Goal: Task Accomplishment & Management: Manage account settings

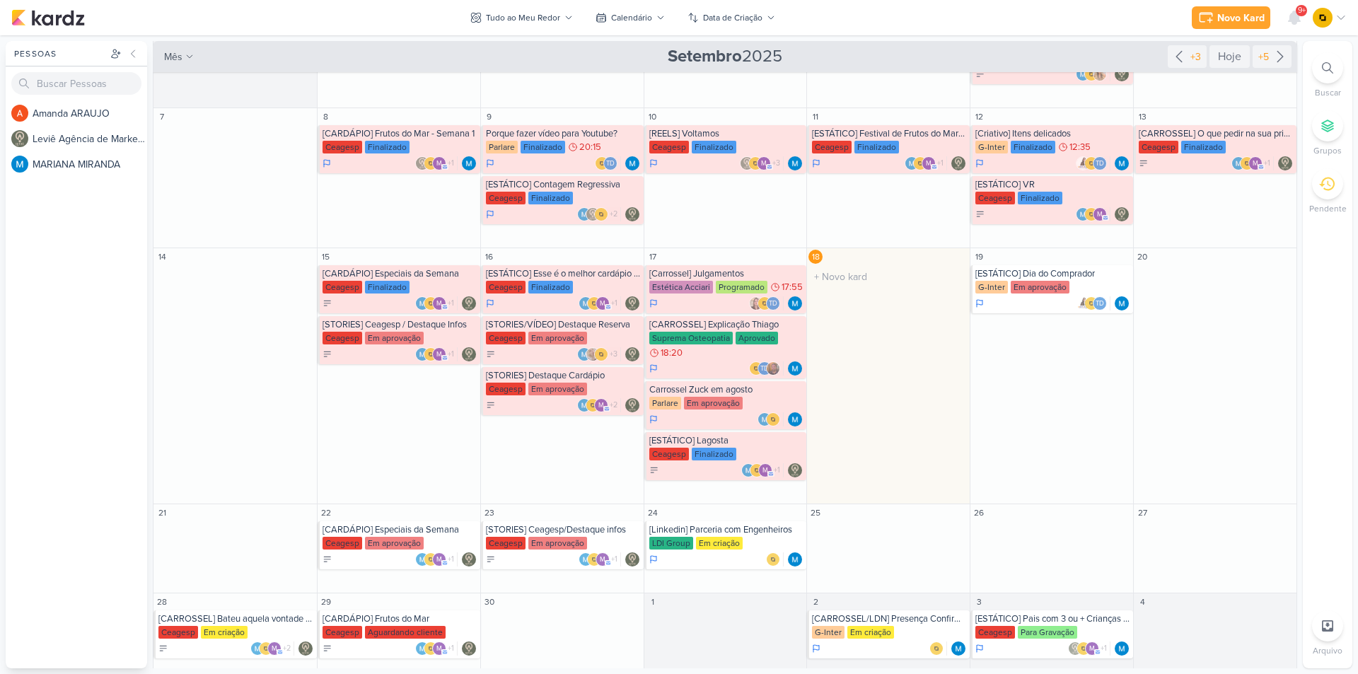
scroll to position [170, 0]
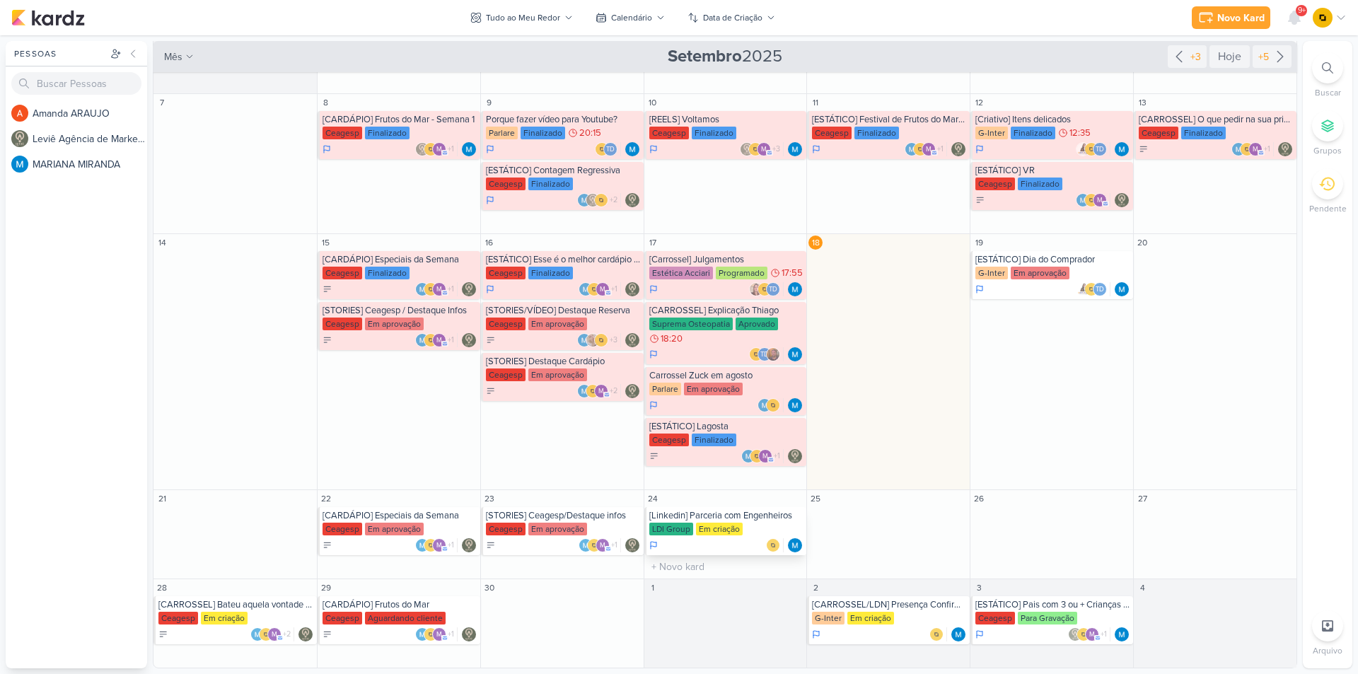
click at [719, 531] on div "Em criação" at bounding box center [719, 529] width 47 height 13
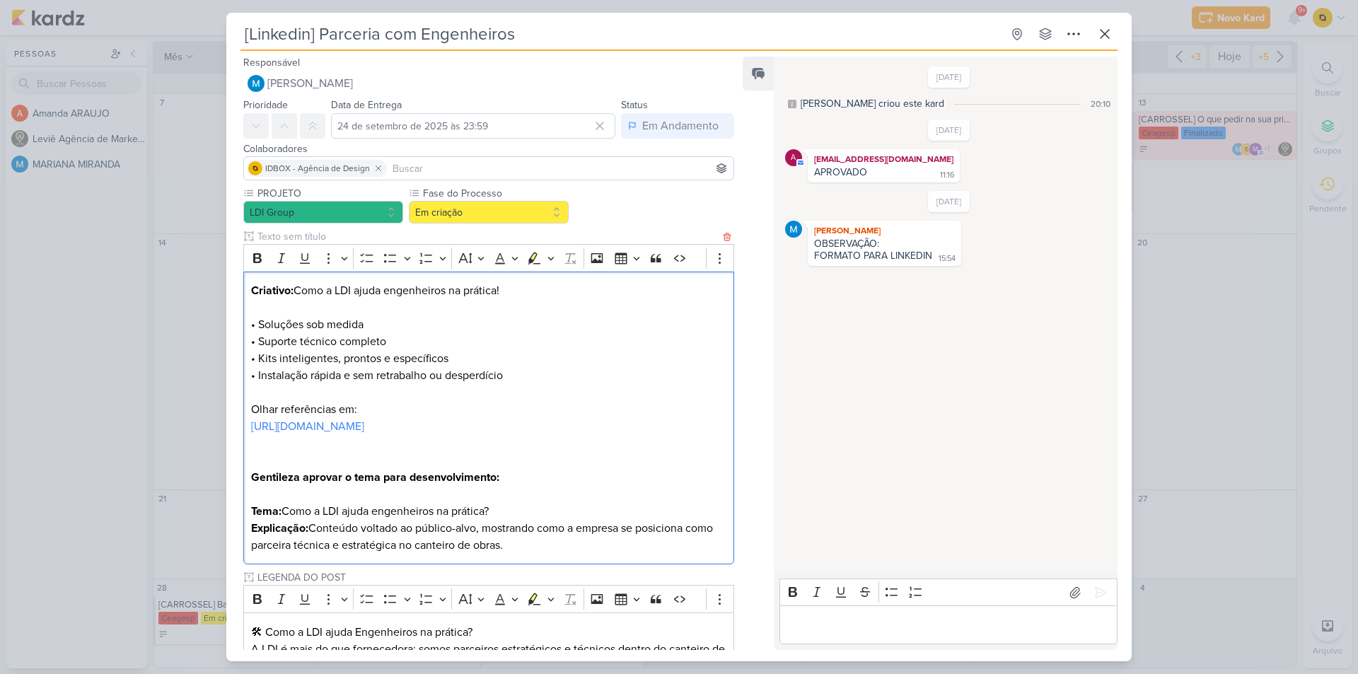
drag, startPoint x: 297, startPoint y: 289, endPoint x: 506, endPoint y: 292, distance: 209.4
click at [506, 292] on p "Criativo: Como a LDI ajuda engenheiros na prática!" at bounding box center [488, 290] width 475 height 17
copy p "Como a LDI ajuda engenheiros na prática!"
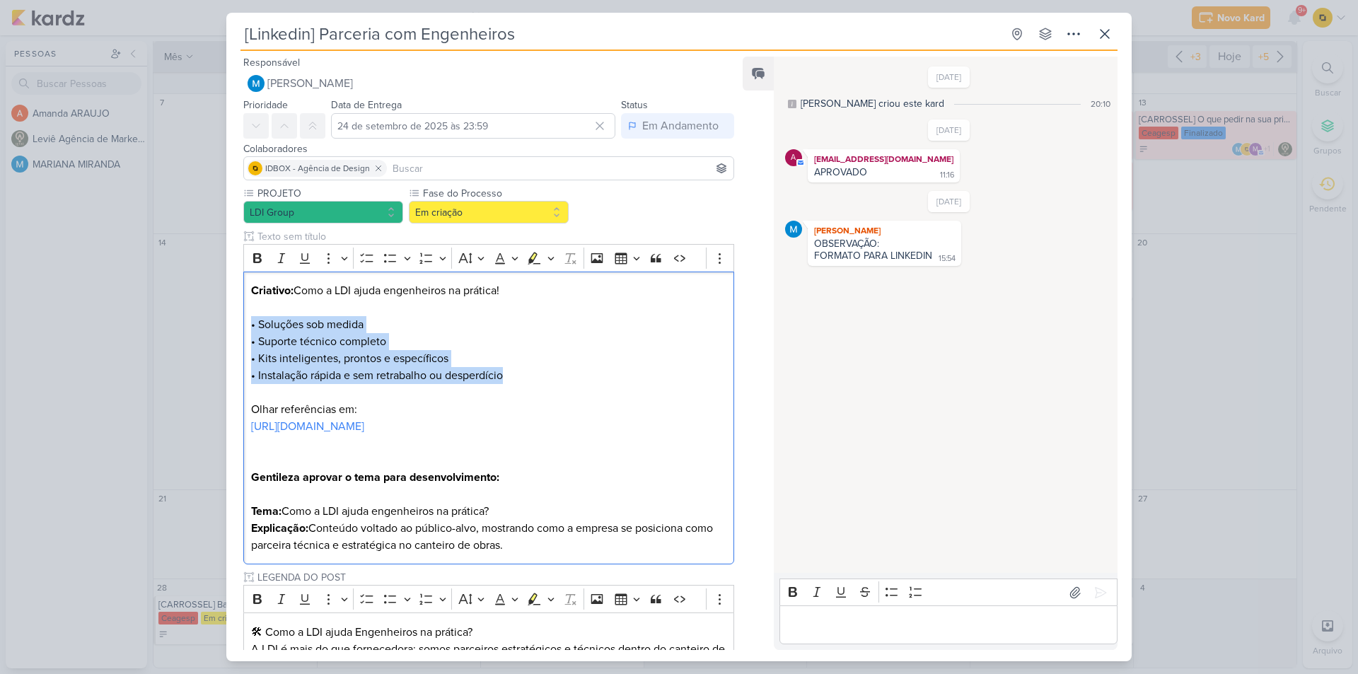
drag, startPoint x: 510, startPoint y: 373, endPoint x: 223, endPoint y: 317, distance: 292.6
click at [223, 317] on div "[Linkedin] Parceria com Engenheiros Criado por MARIANA" at bounding box center [679, 337] width 1358 height 674
copy p "• Soluções sob medida • Suporte técnico completo • Kits inteligentes, prontos e…"
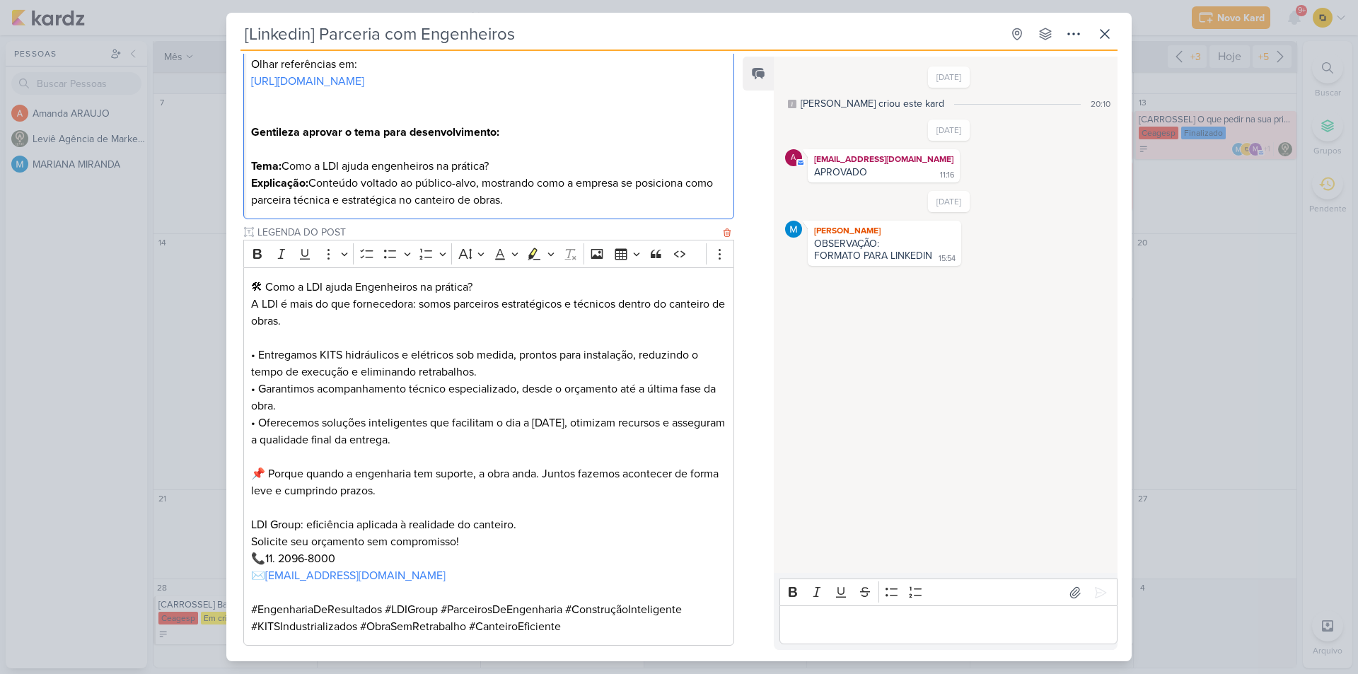
scroll to position [495, 0]
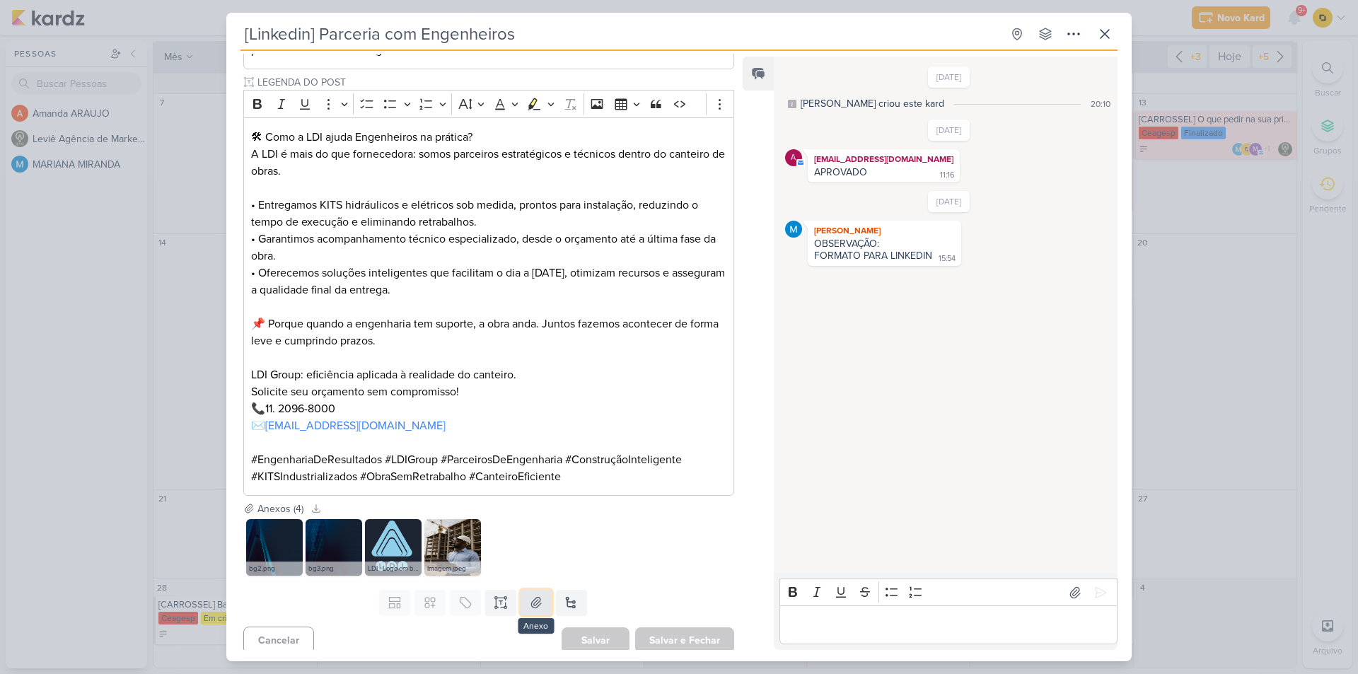
click at [529, 608] on icon at bounding box center [536, 603] width 14 height 14
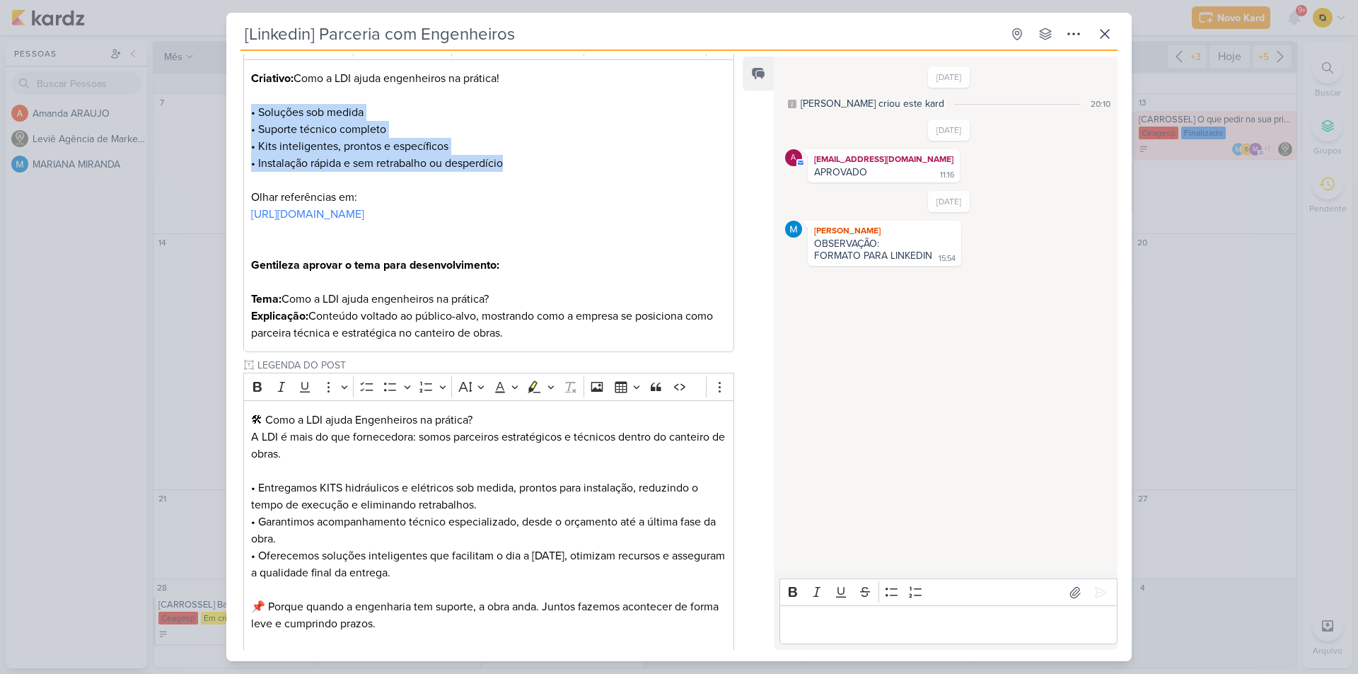
scroll to position [0, 0]
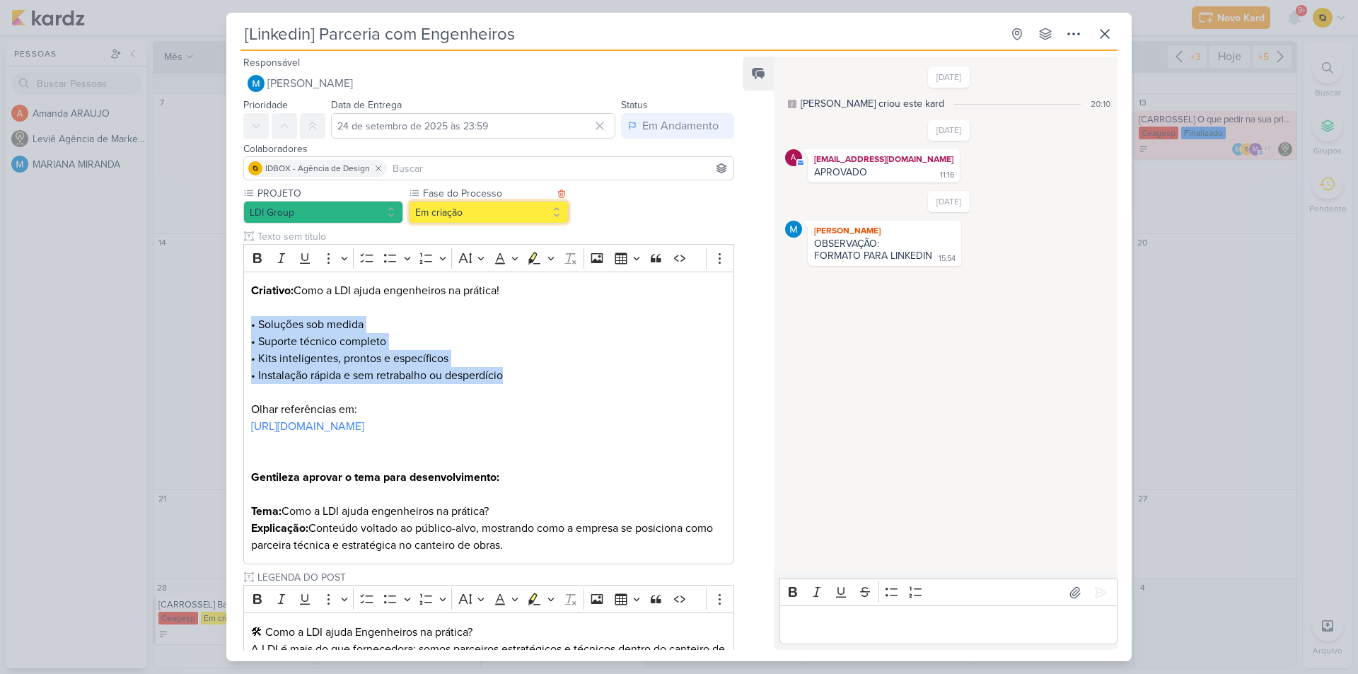
click at [460, 216] on button "Em criação" at bounding box center [489, 212] width 160 height 23
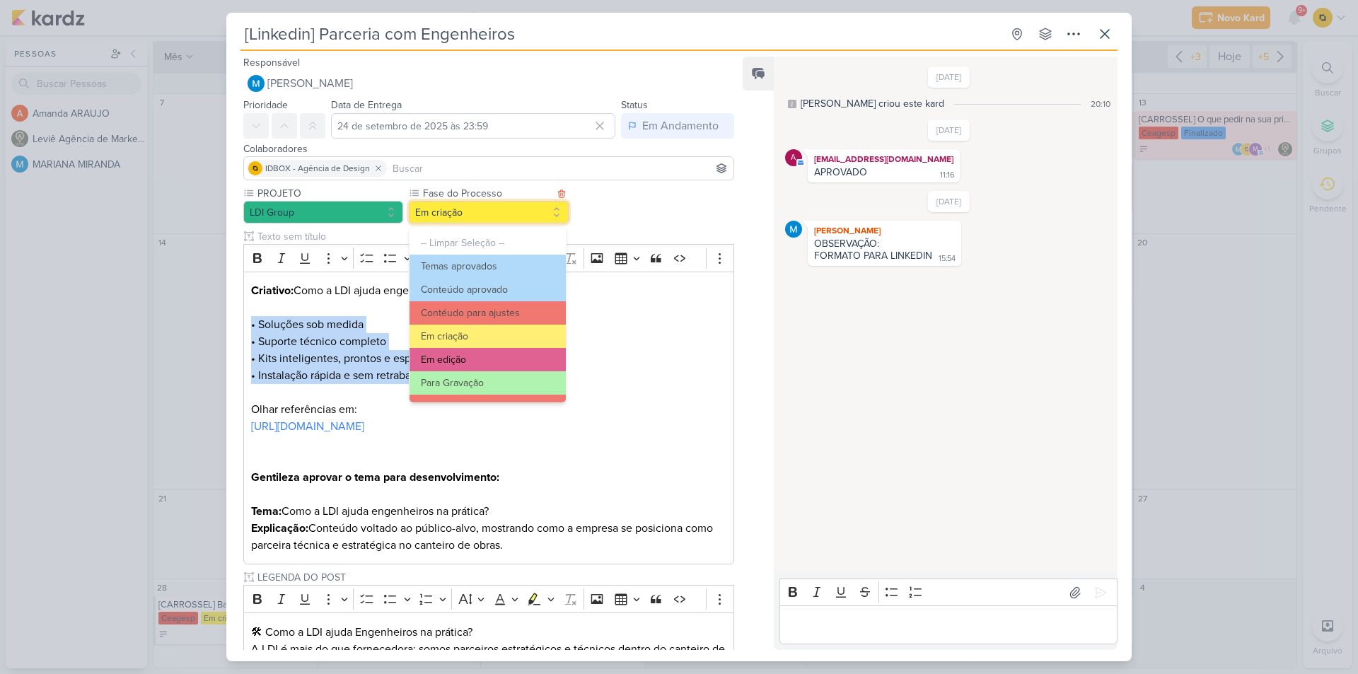
scroll to position [71, 0]
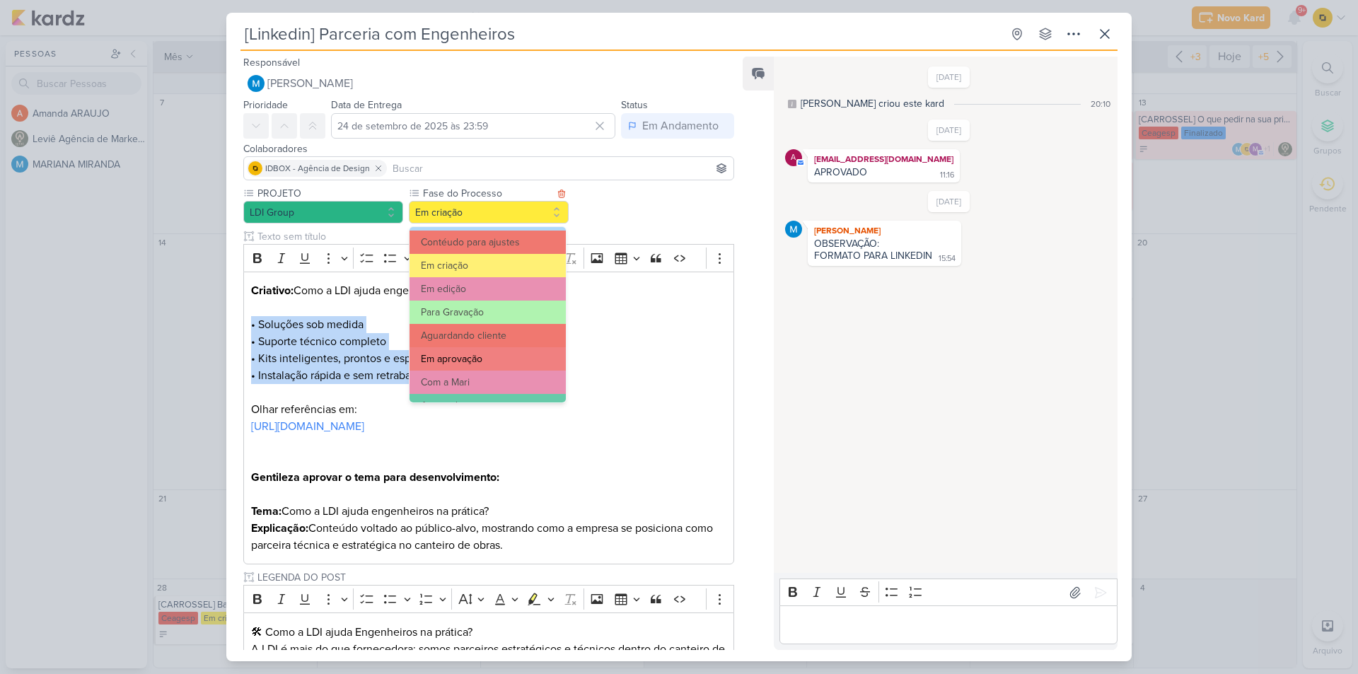
click at [497, 357] on button "Em aprovação" at bounding box center [488, 358] width 156 height 23
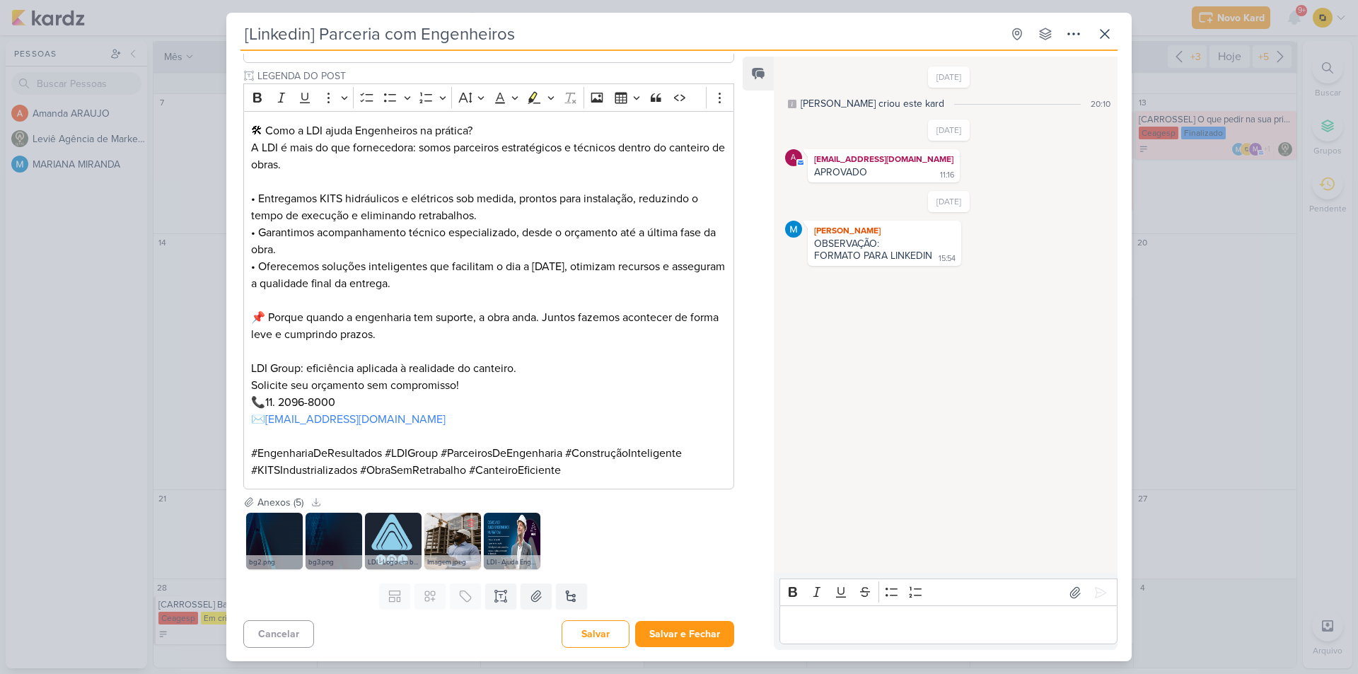
scroll to position [502, 0]
click at [397, 540] on img at bounding box center [393, 540] width 57 height 57
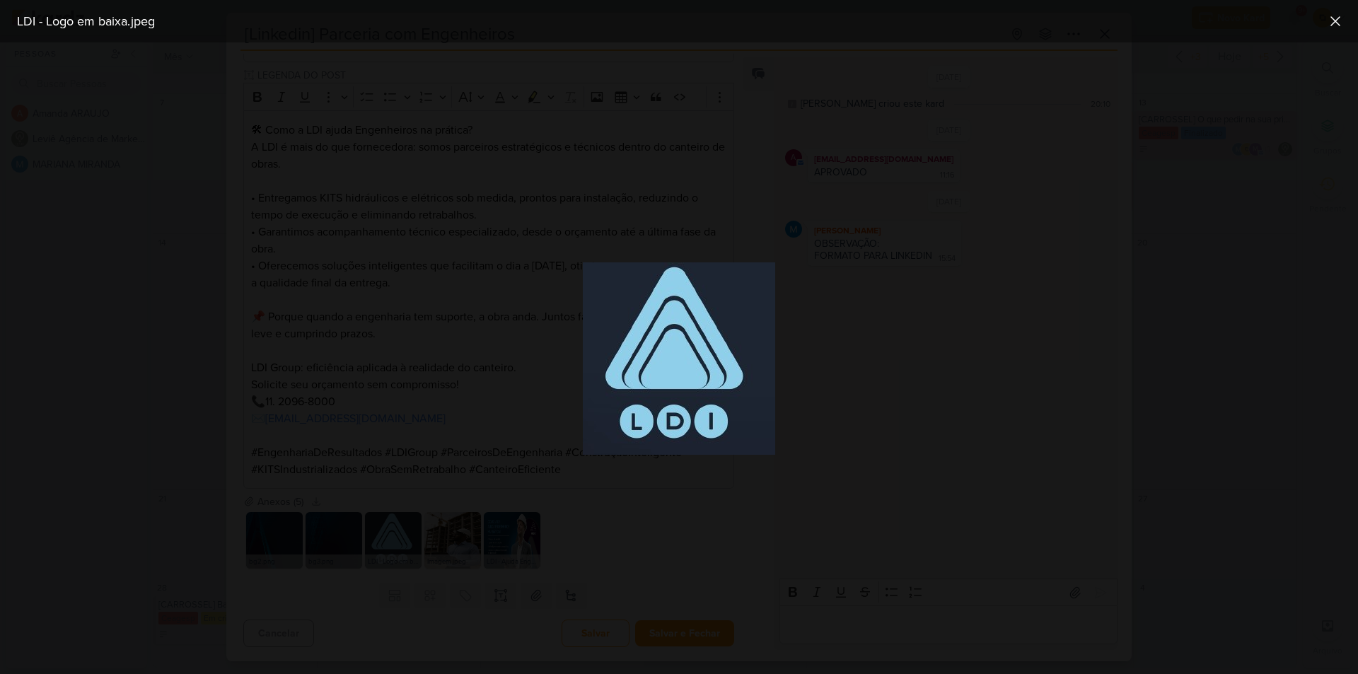
click at [424, 511] on div at bounding box center [679, 358] width 1358 height 632
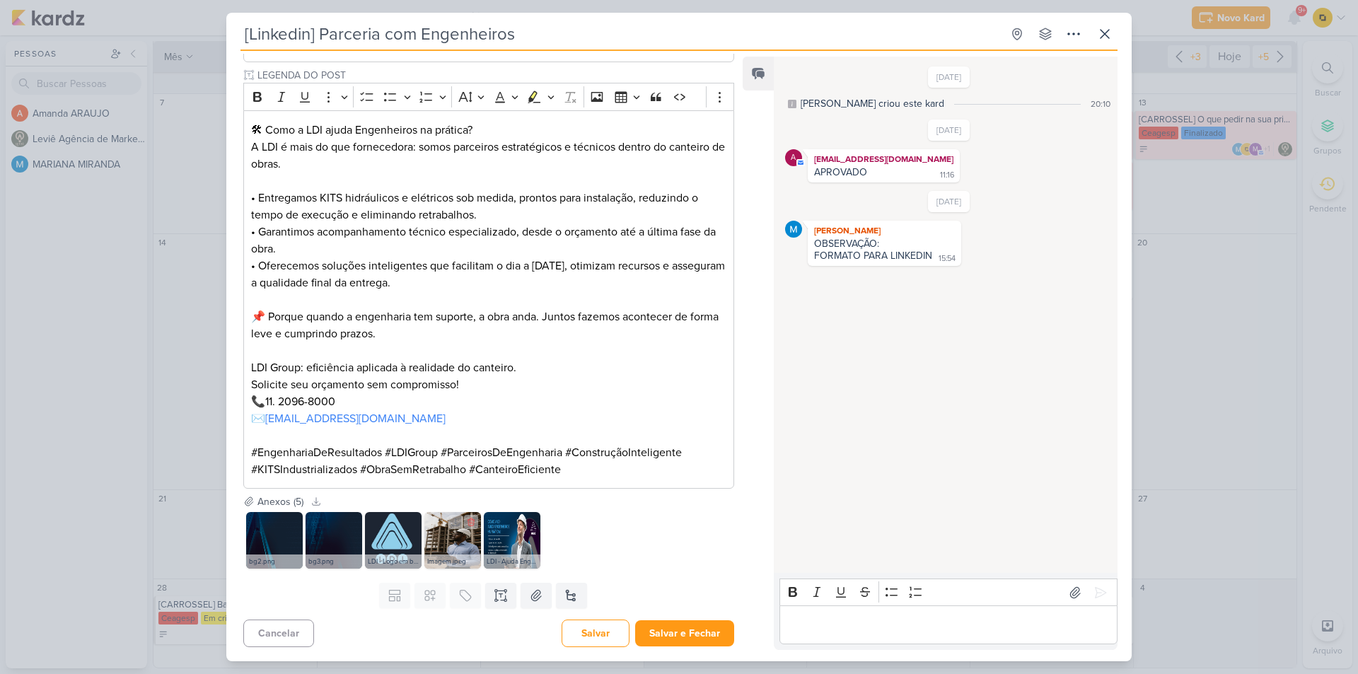
click at [431, 543] on img at bounding box center [452, 540] width 57 height 57
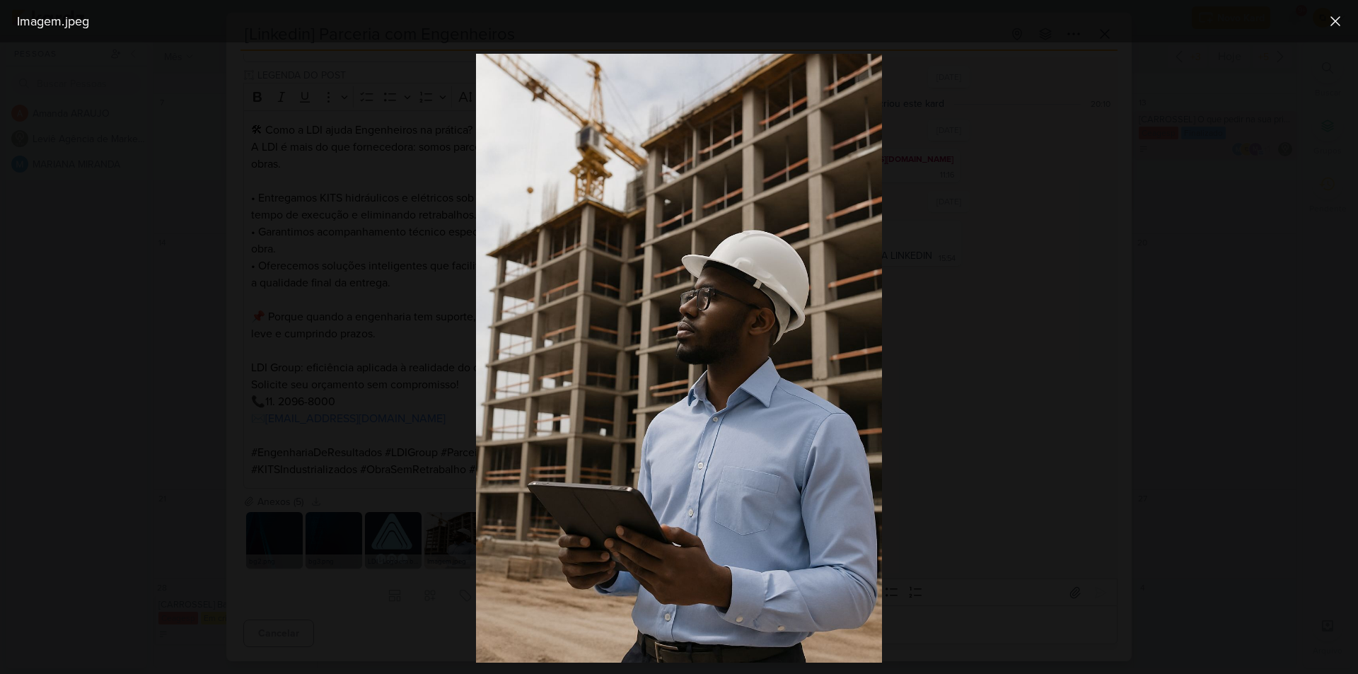
click at [432, 521] on div at bounding box center [679, 358] width 1358 height 632
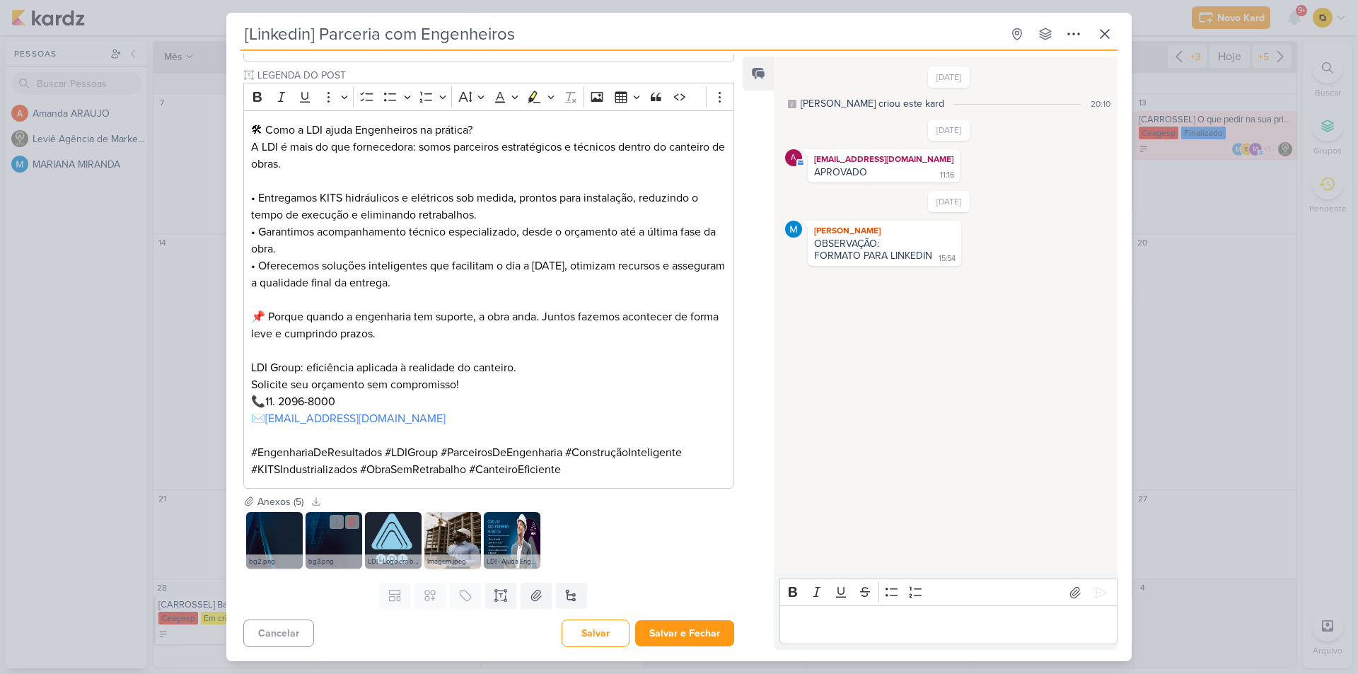
click at [349, 540] on img at bounding box center [334, 540] width 57 height 57
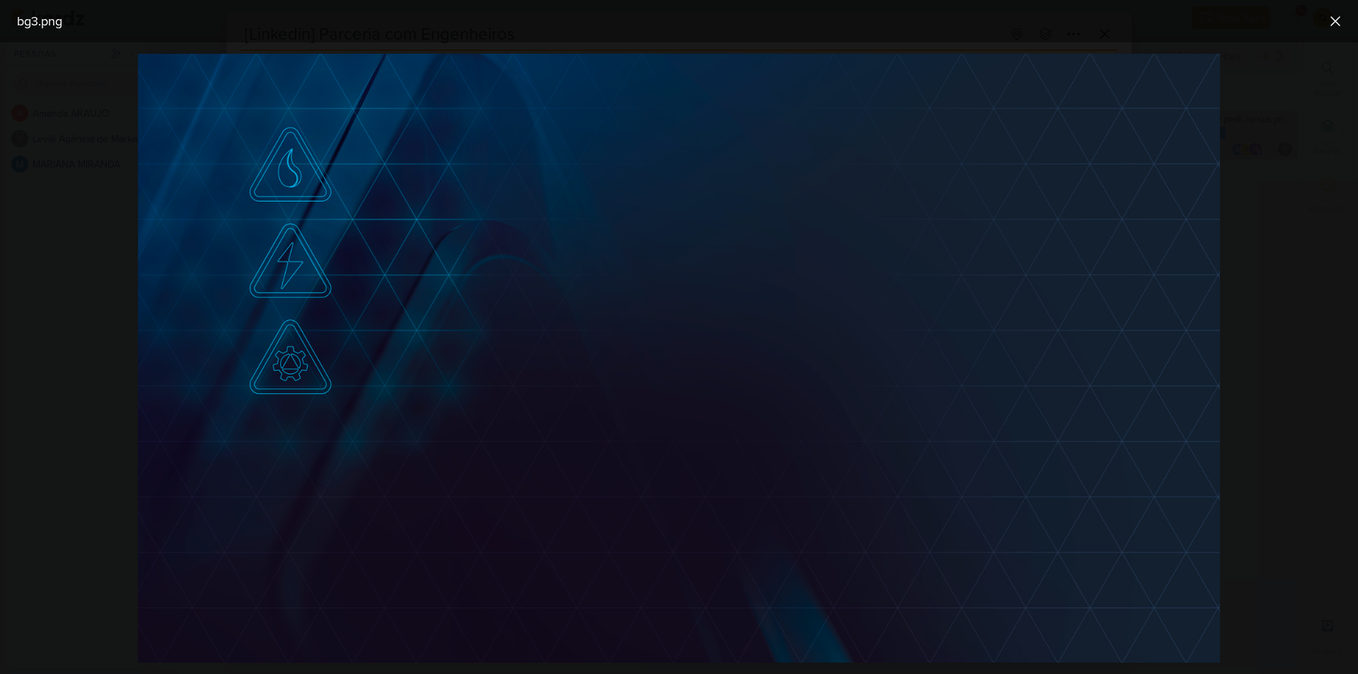
click at [137, 420] on div at bounding box center [679, 358] width 1358 height 632
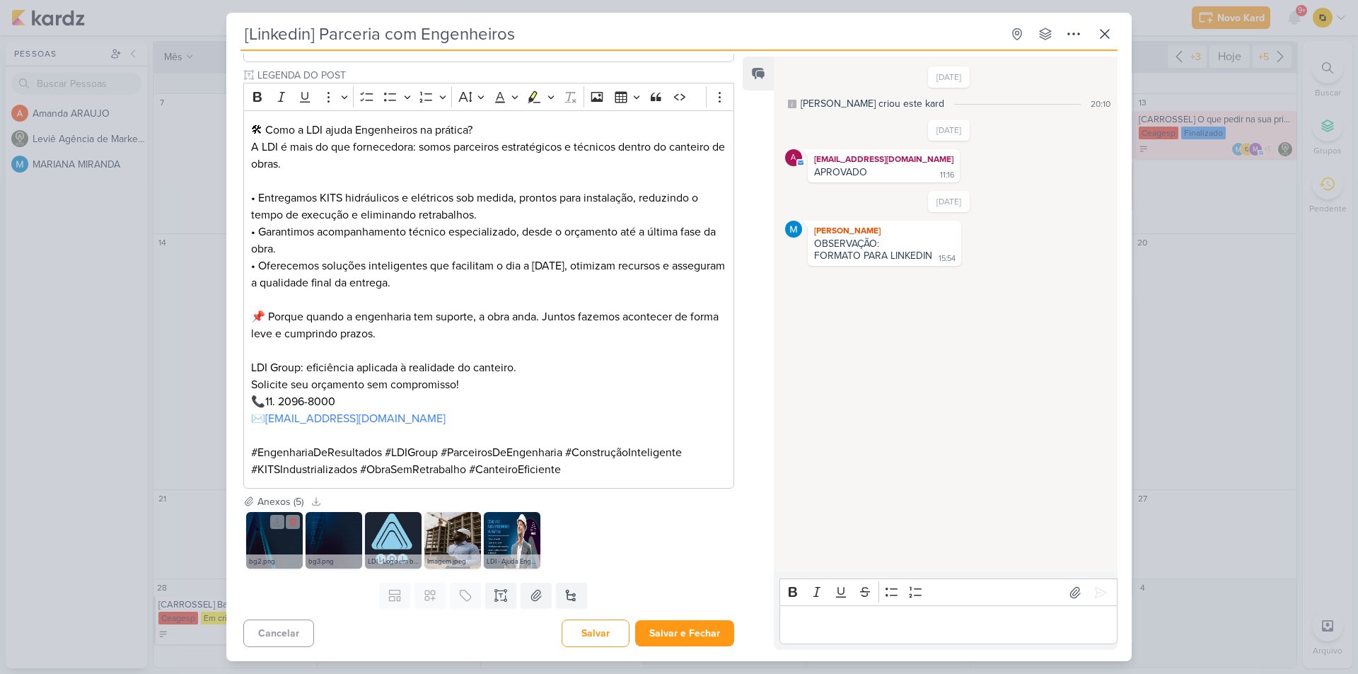
click at [260, 538] on img at bounding box center [274, 540] width 57 height 57
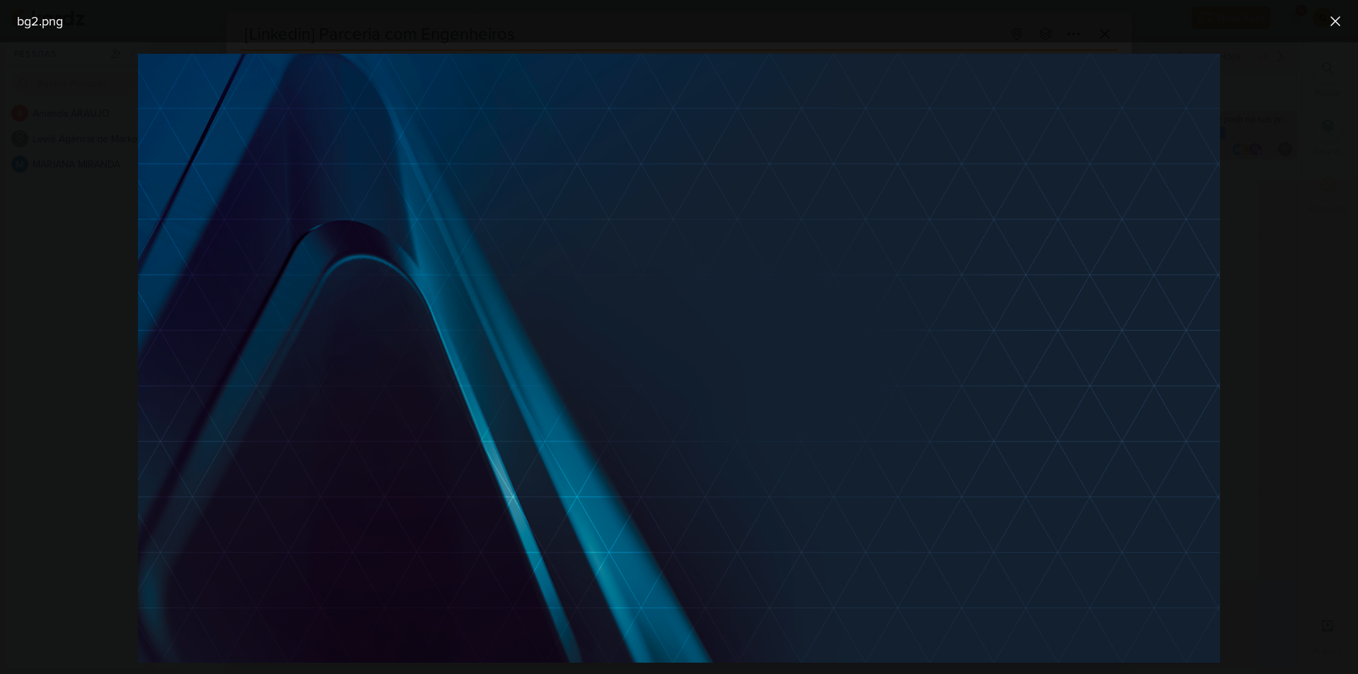
click at [80, 317] on div at bounding box center [679, 358] width 1358 height 632
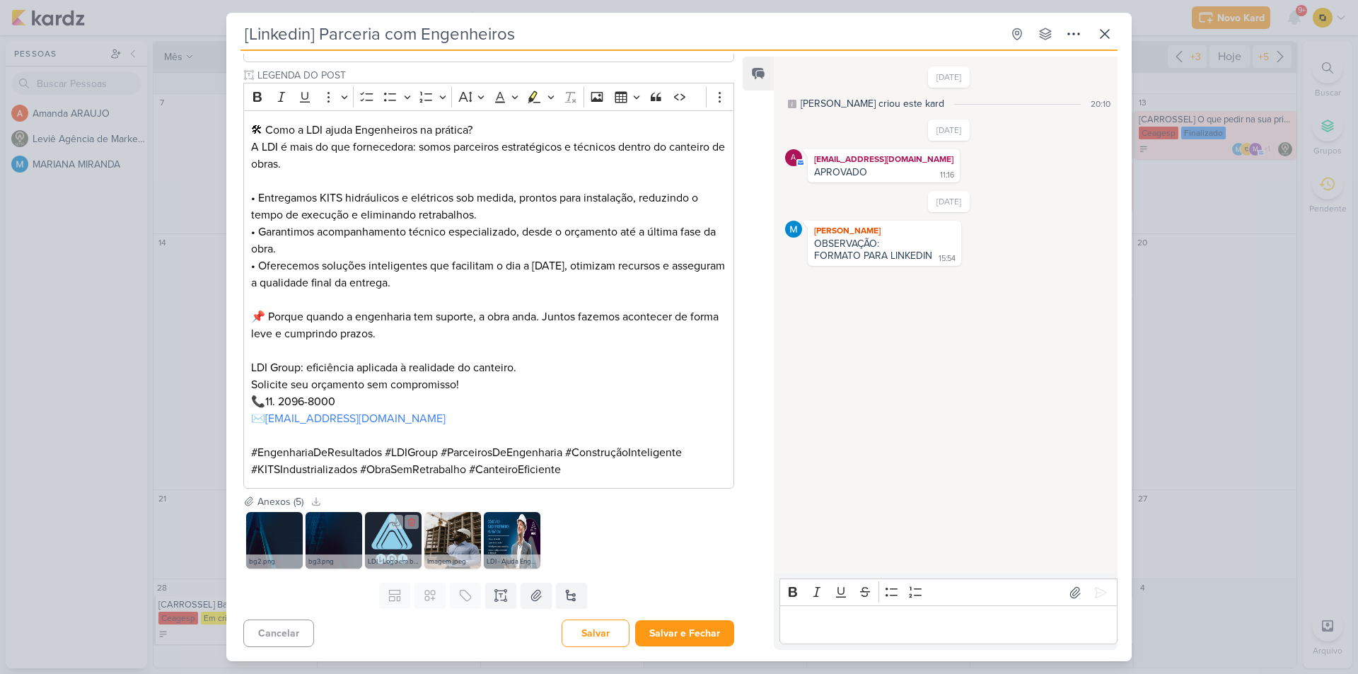
click at [403, 543] on img at bounding box center [393, 540] width 57 height 57
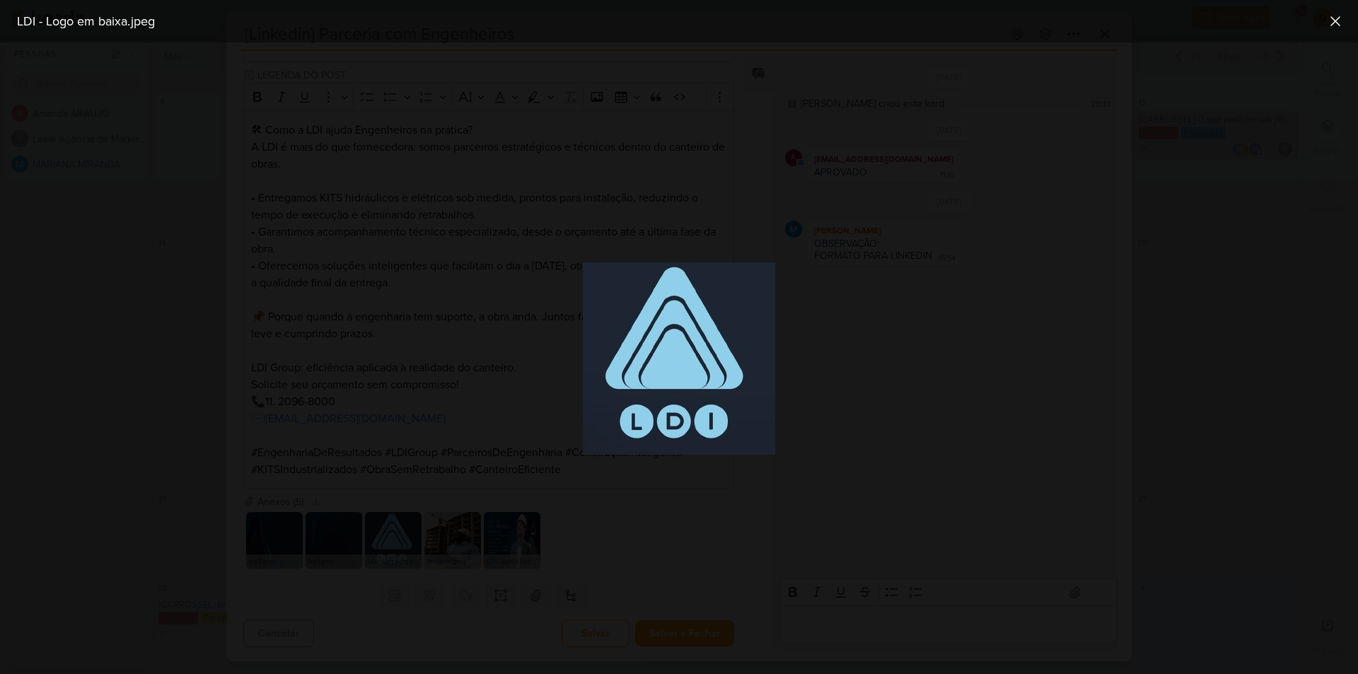
click at [876, 413] on div at bounding box center [679, 358] width 1358 height 632
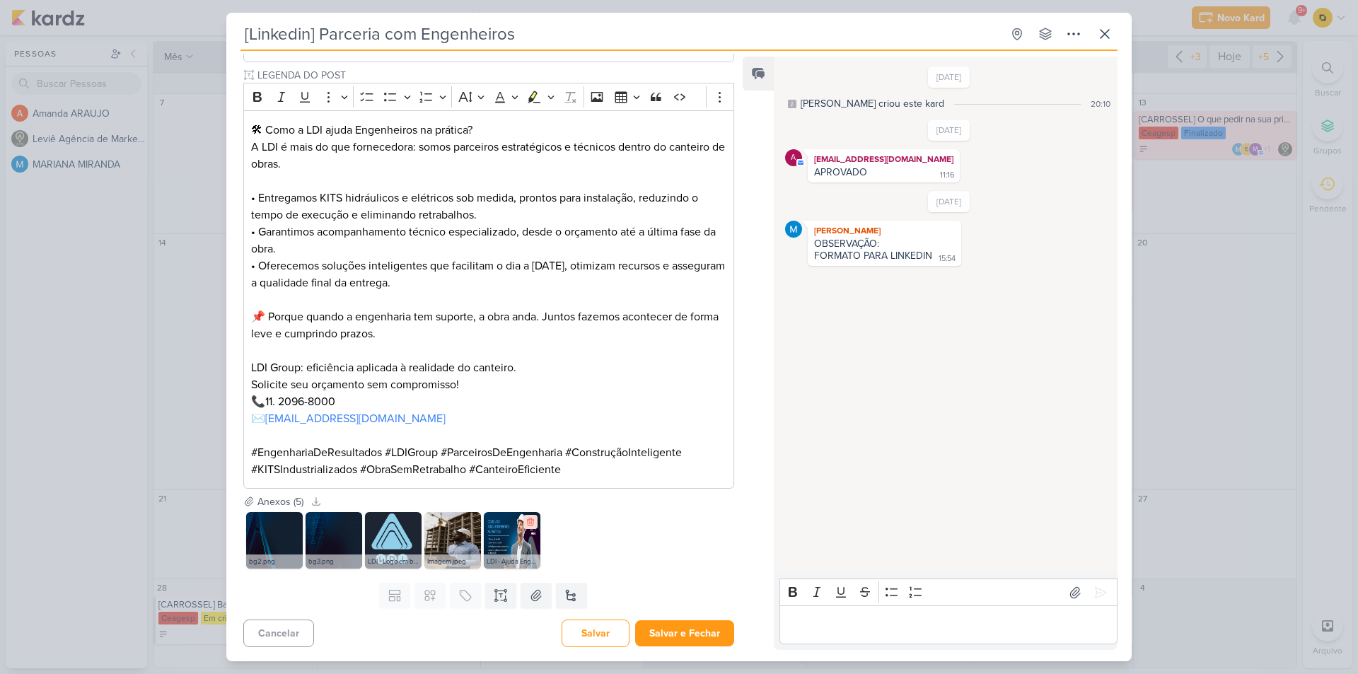
click at [526, 524] on icon at bounding box center [531, 522] width 10 height 10
click at [533, 601] on icon at bounding box center [536, 595] width 10 height 11
click at [541, 598] on button at bounding box center [536, 595] width 31 height 25
click at [599, 629] on button "Salvar" at bounding box center [596, 634] width 68 height 28
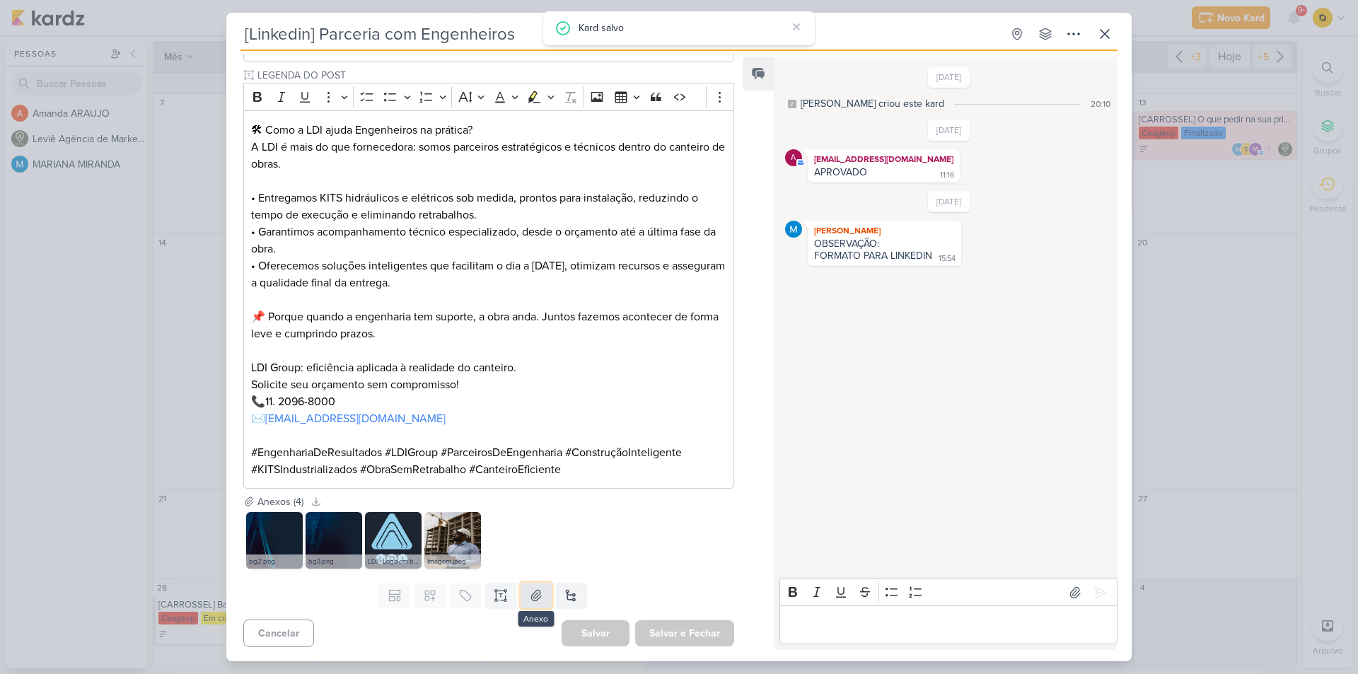
click at [534, 596] on icon at bounding box center [536, 596] width 14 height 14
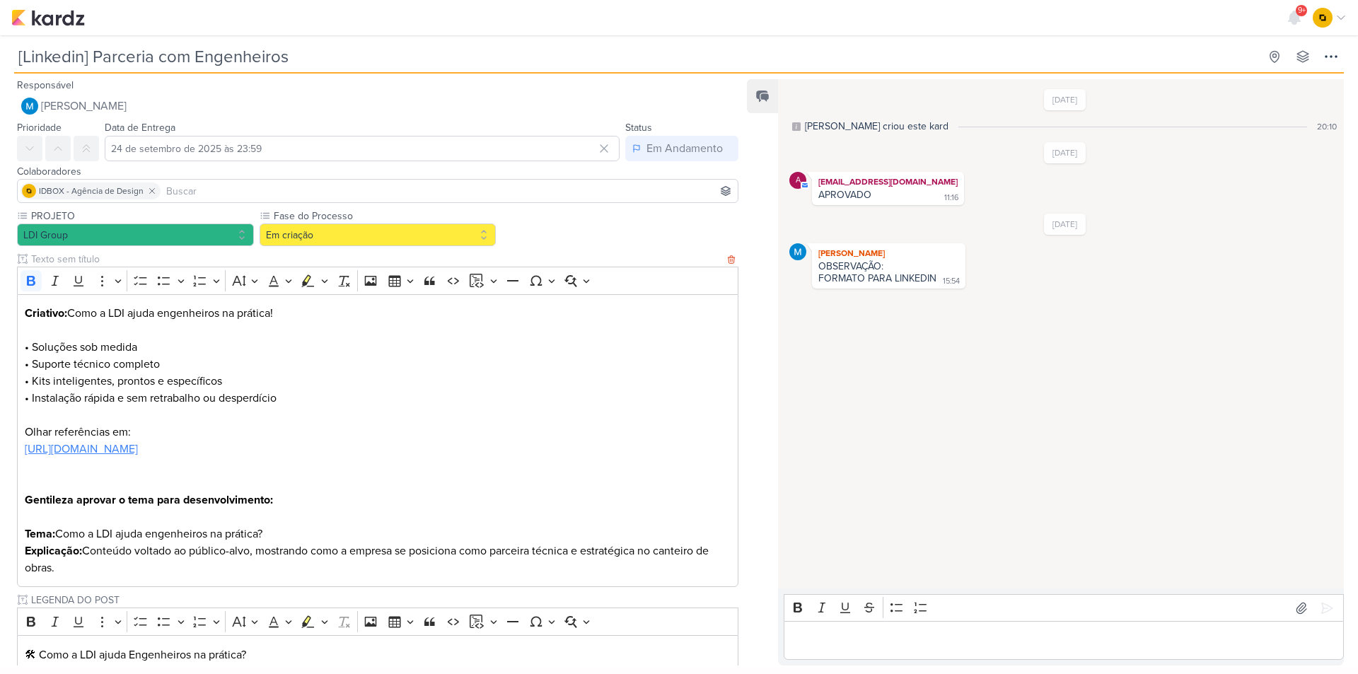
click at [138, 451] on link "[URL][DOMAIN_NAME]" at bounding box center [81, 449] width 113 height 14
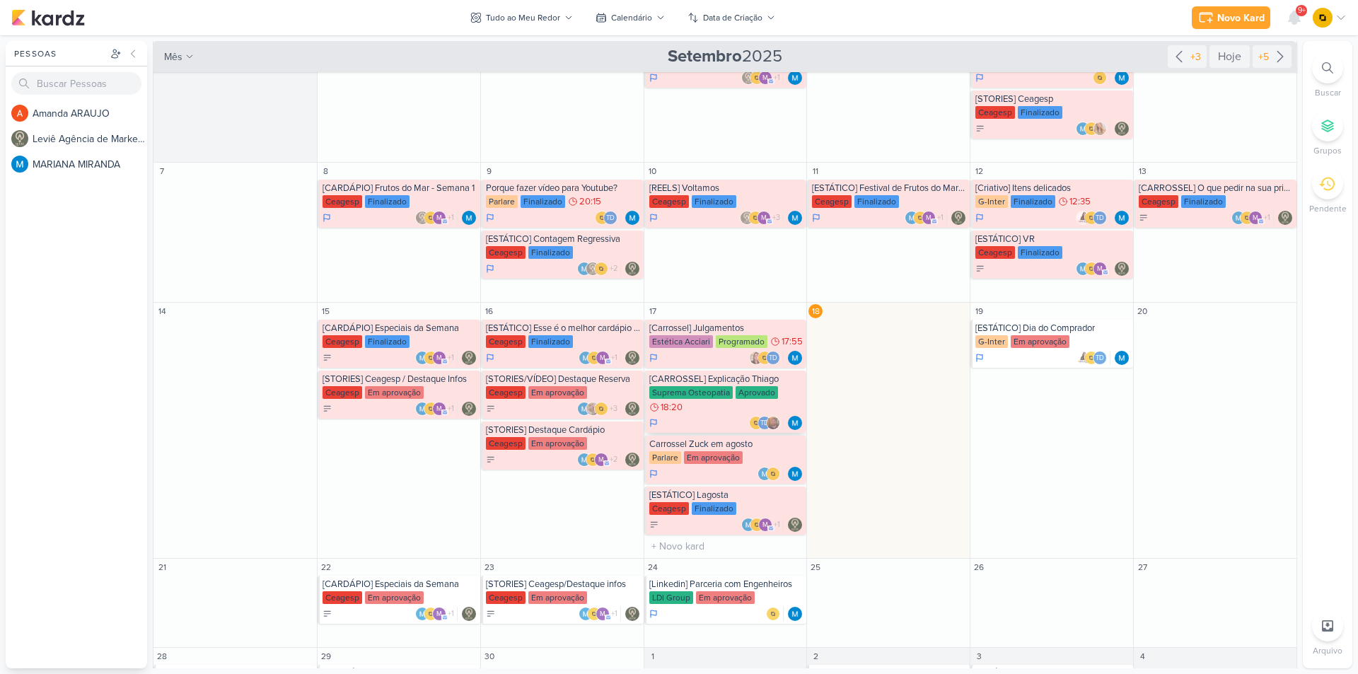
scroll to position [141, 0]
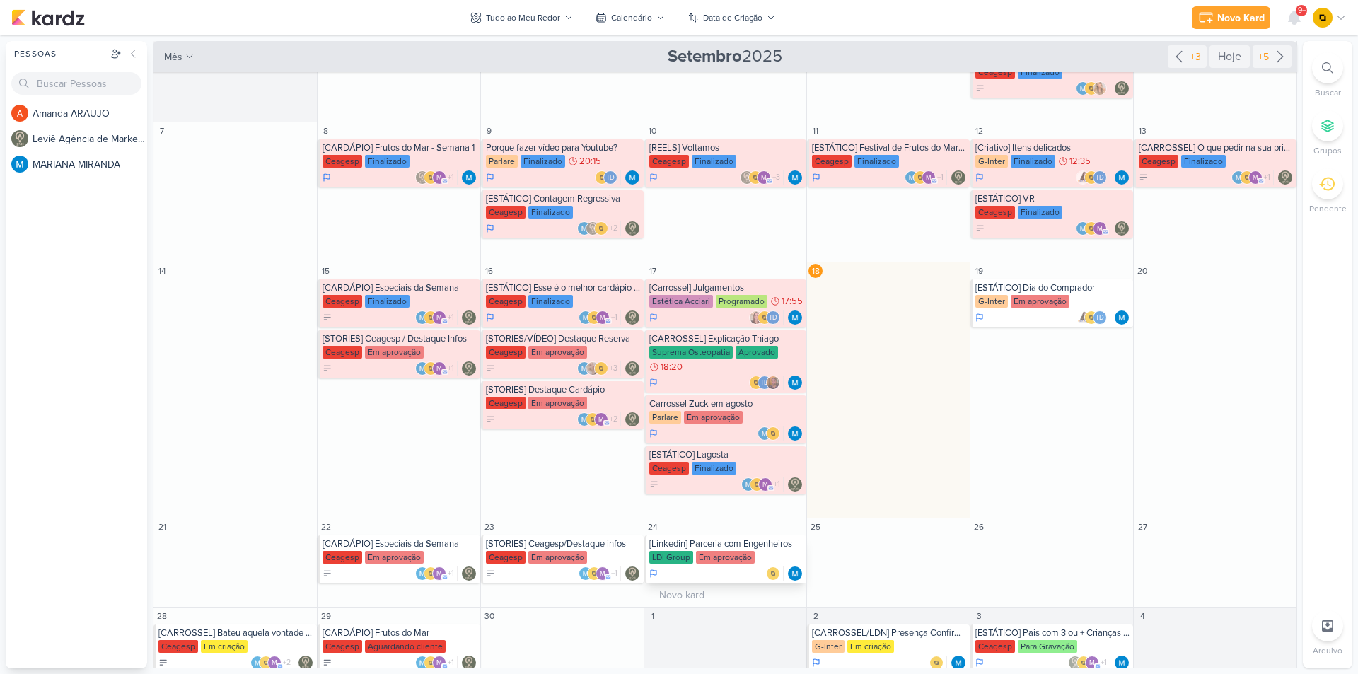
click at [728, 540] on div "[Linkedin] Parceria com Engenheiros" at bounding box center [726, 543] width 155 height 11
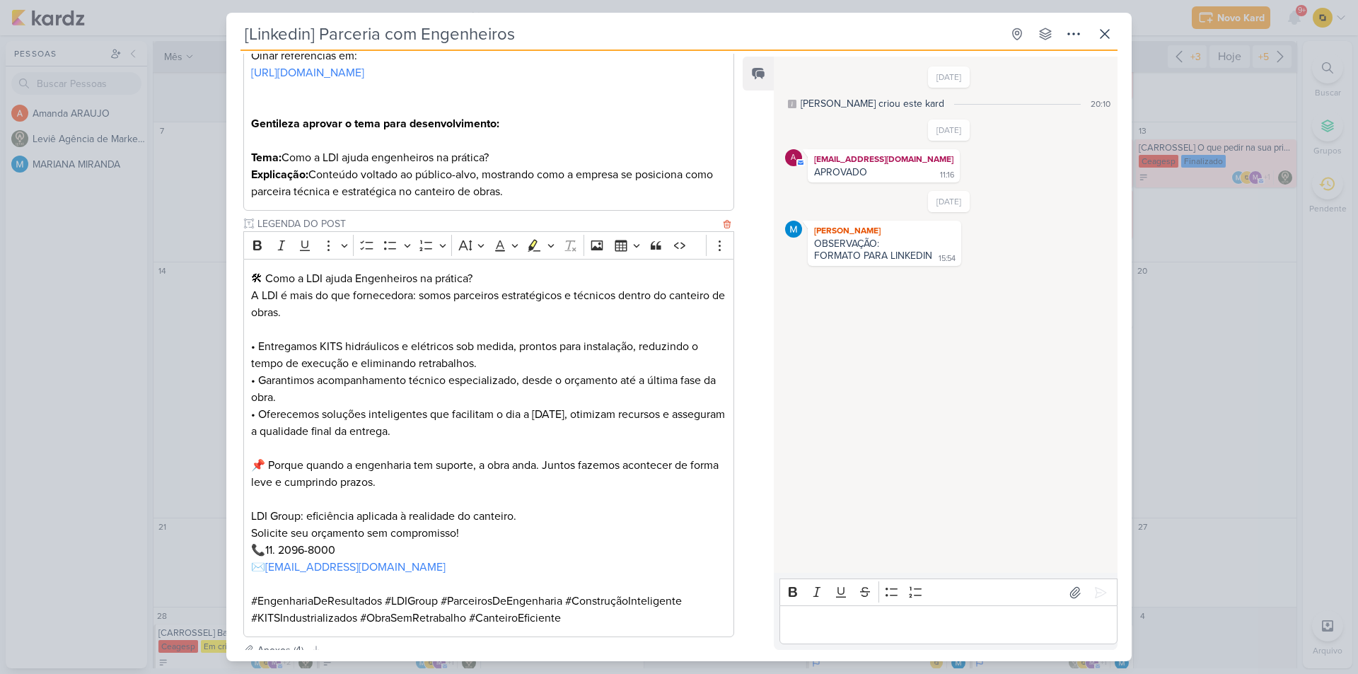
scroll to position [502, 0]
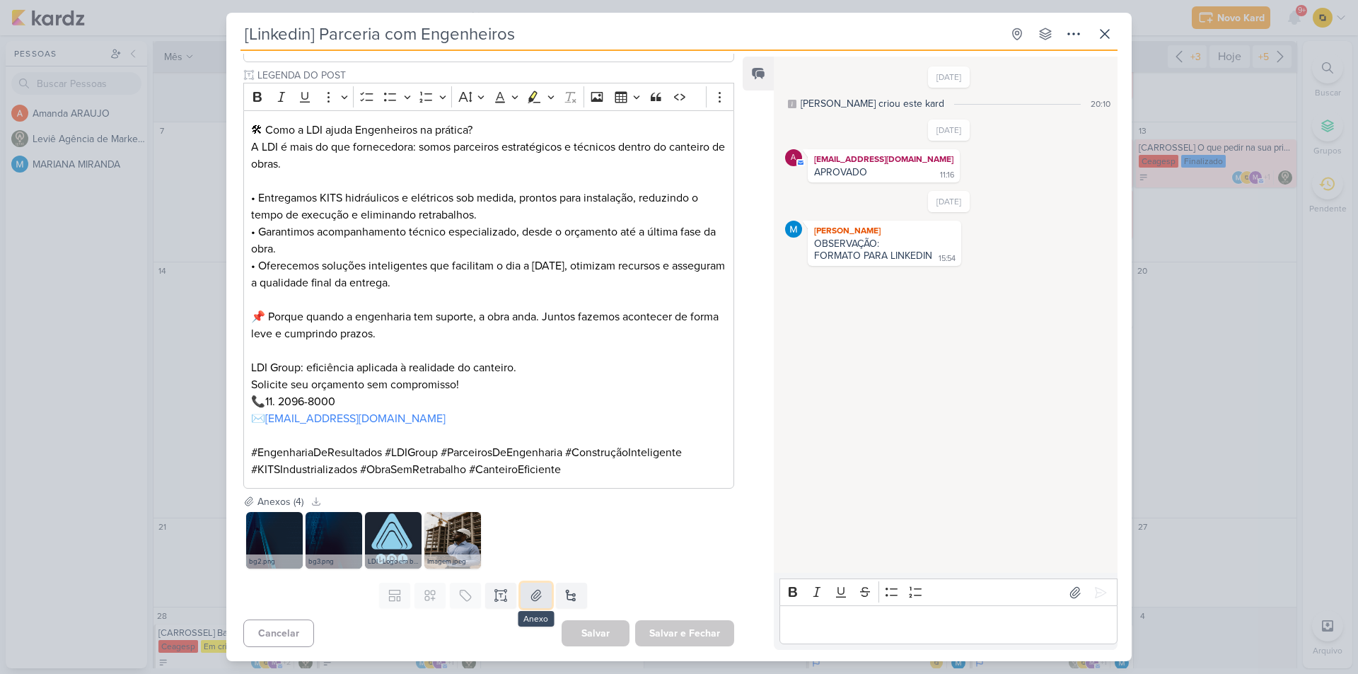
click at [543, 601] on button at bounding box center [536, 595] width 31 height 25
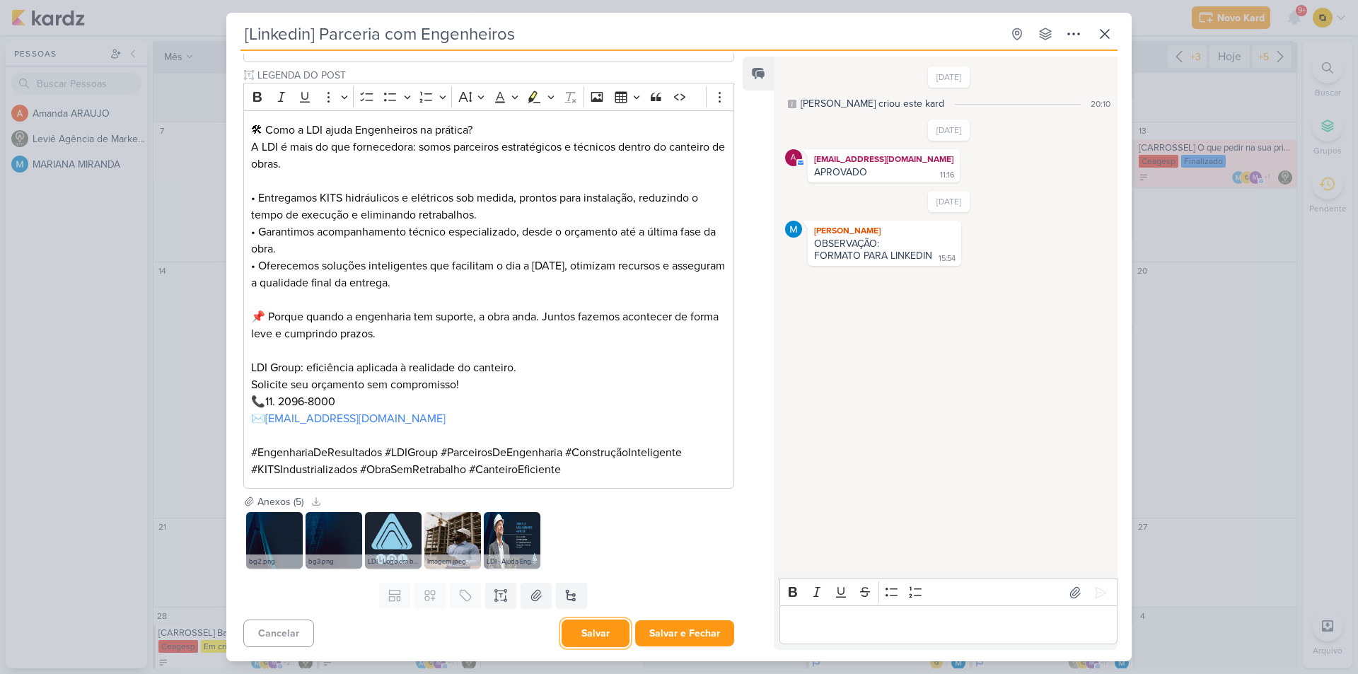
click at [607, 637] on button "Salvar" at bounding box center [596, 634] width 68 height 28
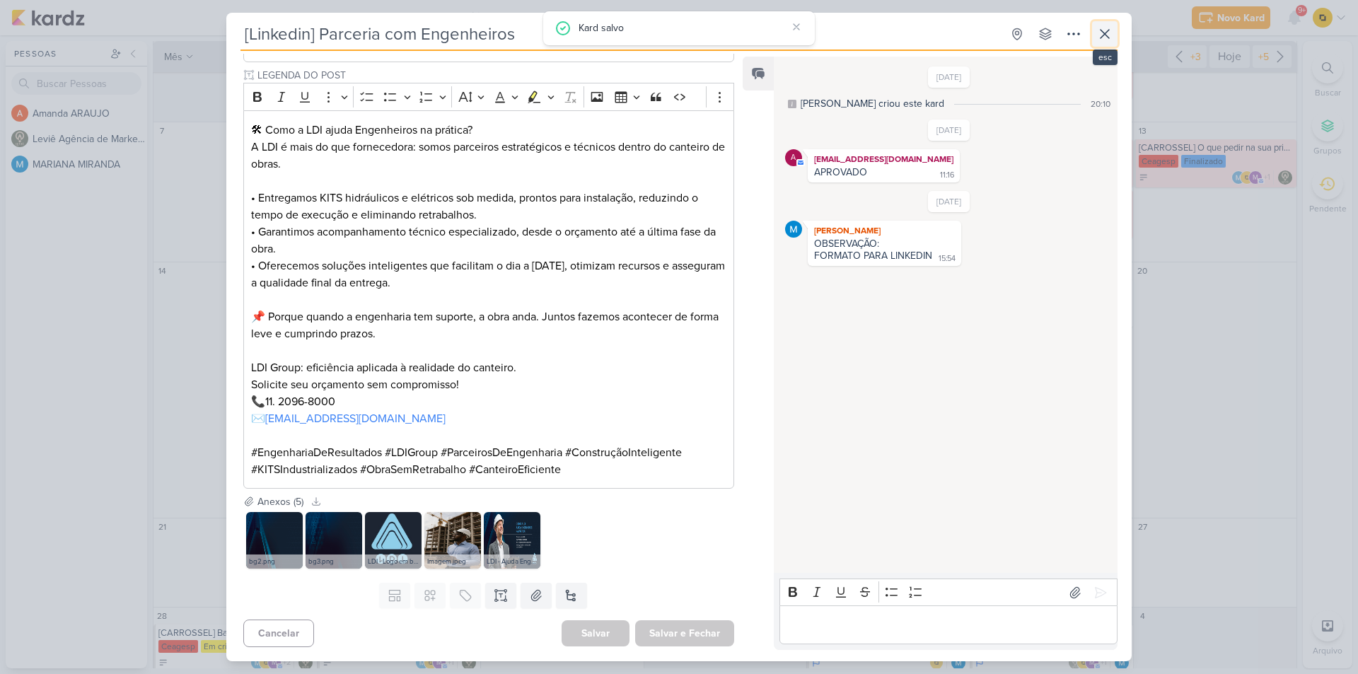
click at [1105, 33] on icon at bounding box center [1104, 33] width 17 height 17
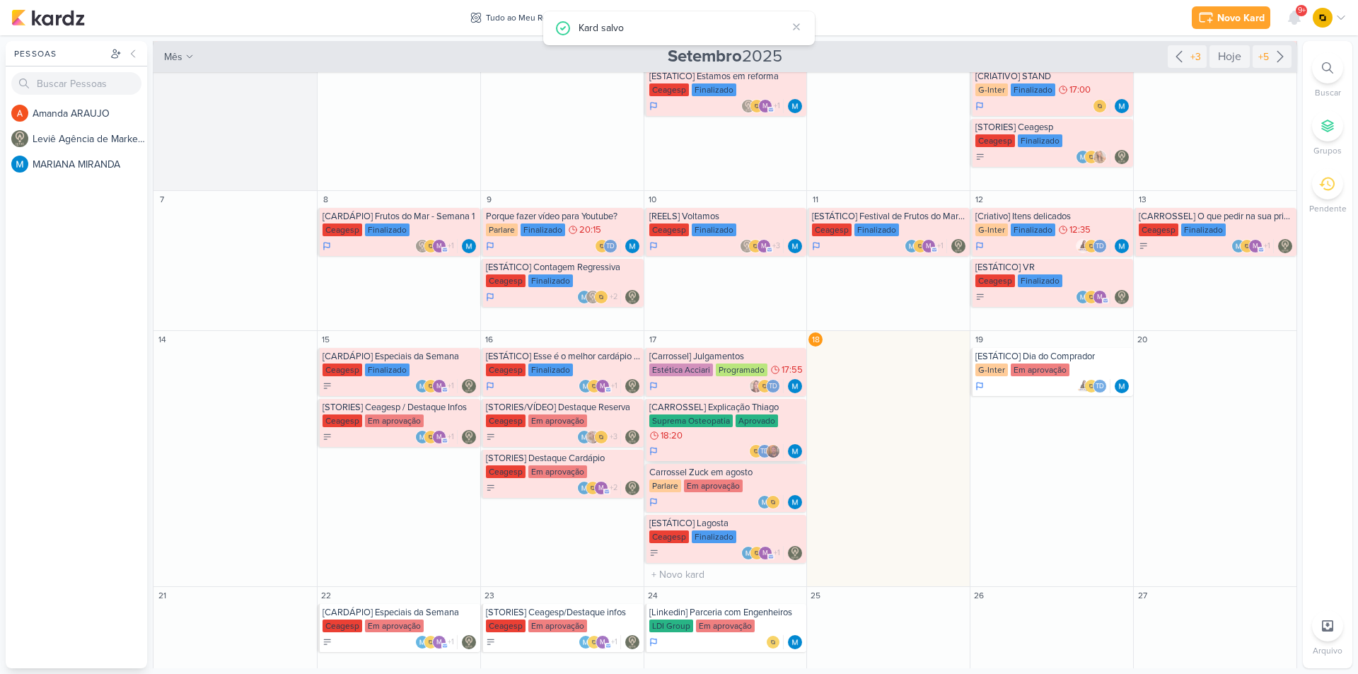
scroll to position [71, 0]
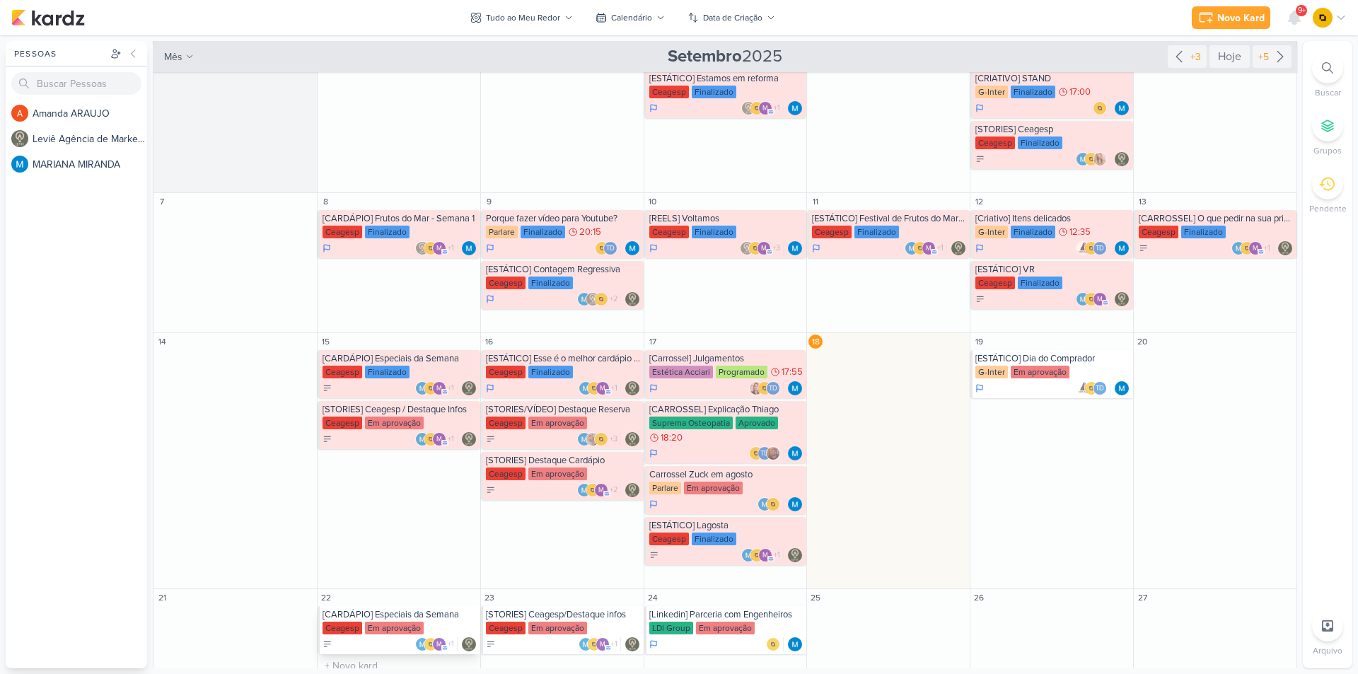
click at [407, 618] on div "[CARDÁPIO] Especiais da Semana" at bounding box center [400, 614] width 155 height 11
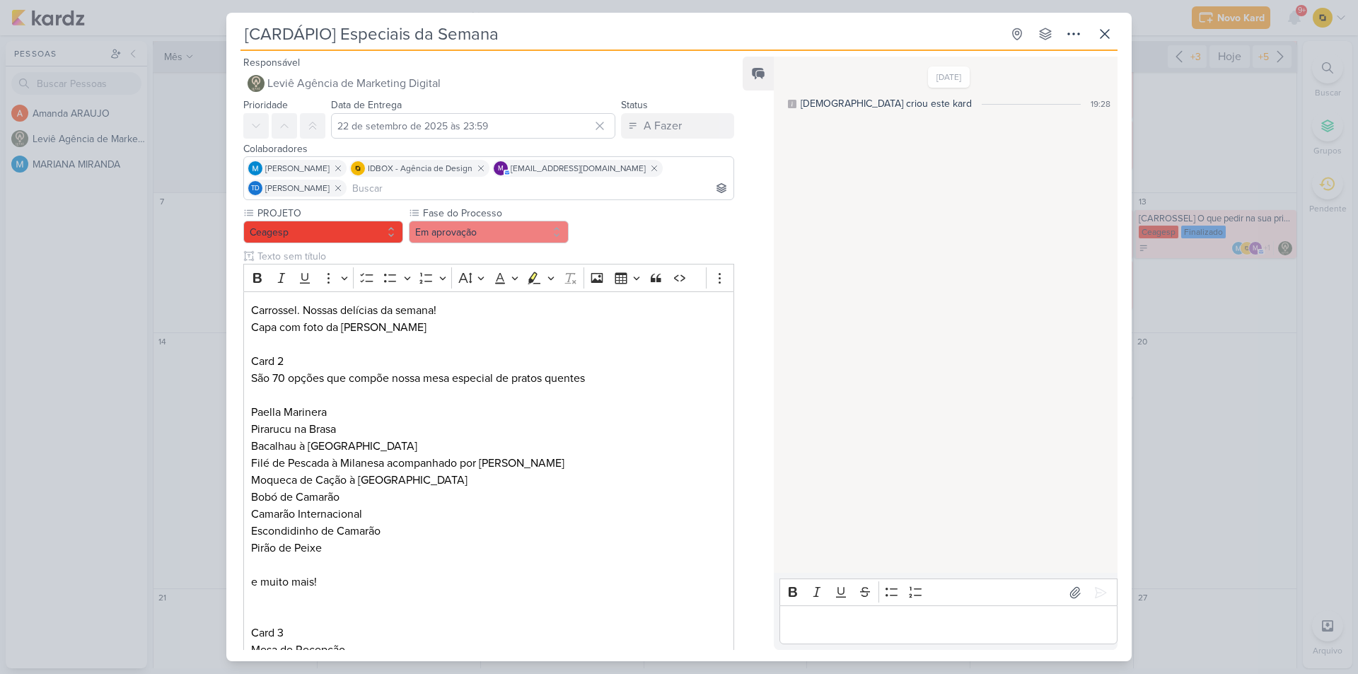
click at [192, 393] on div "[CARDÁPIO] Especiais da Semana Criado por Leviê" at bounding box center [679, 337] width 1358 height 674
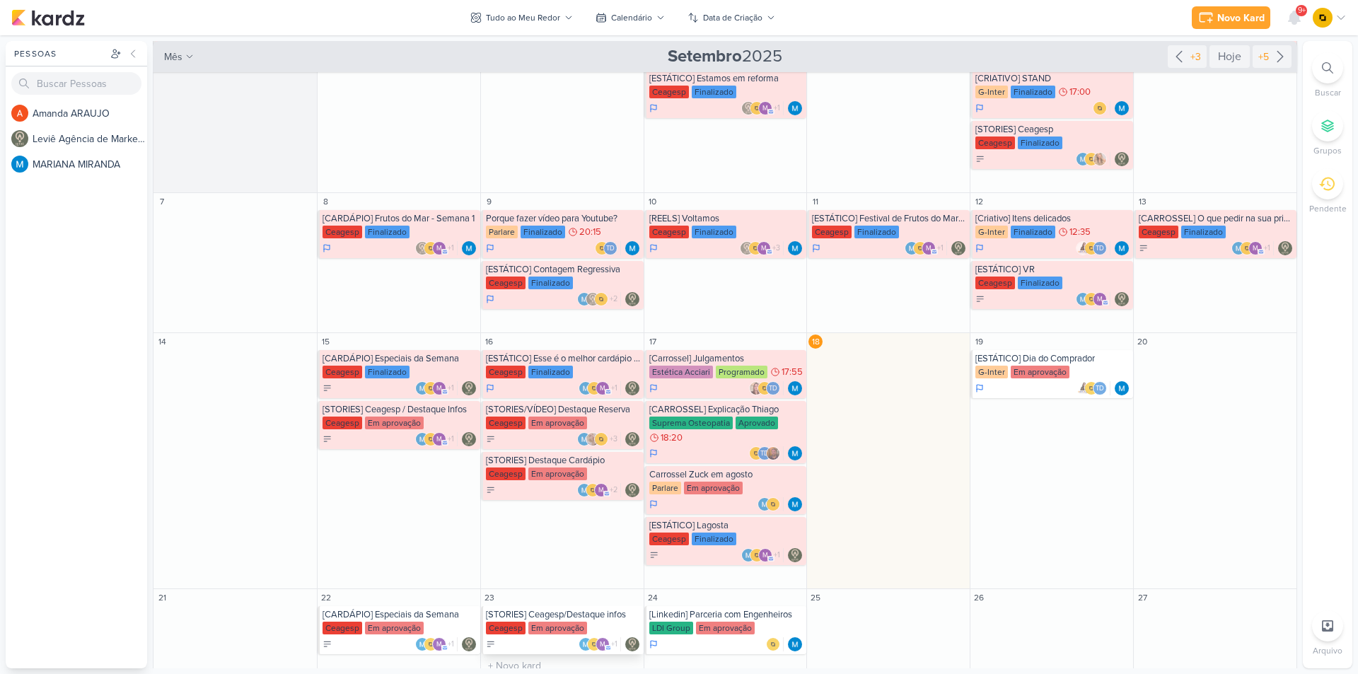
click at [558, 625] on div "Em aprovação" at bounding box center [557, 628] width 59 height 13
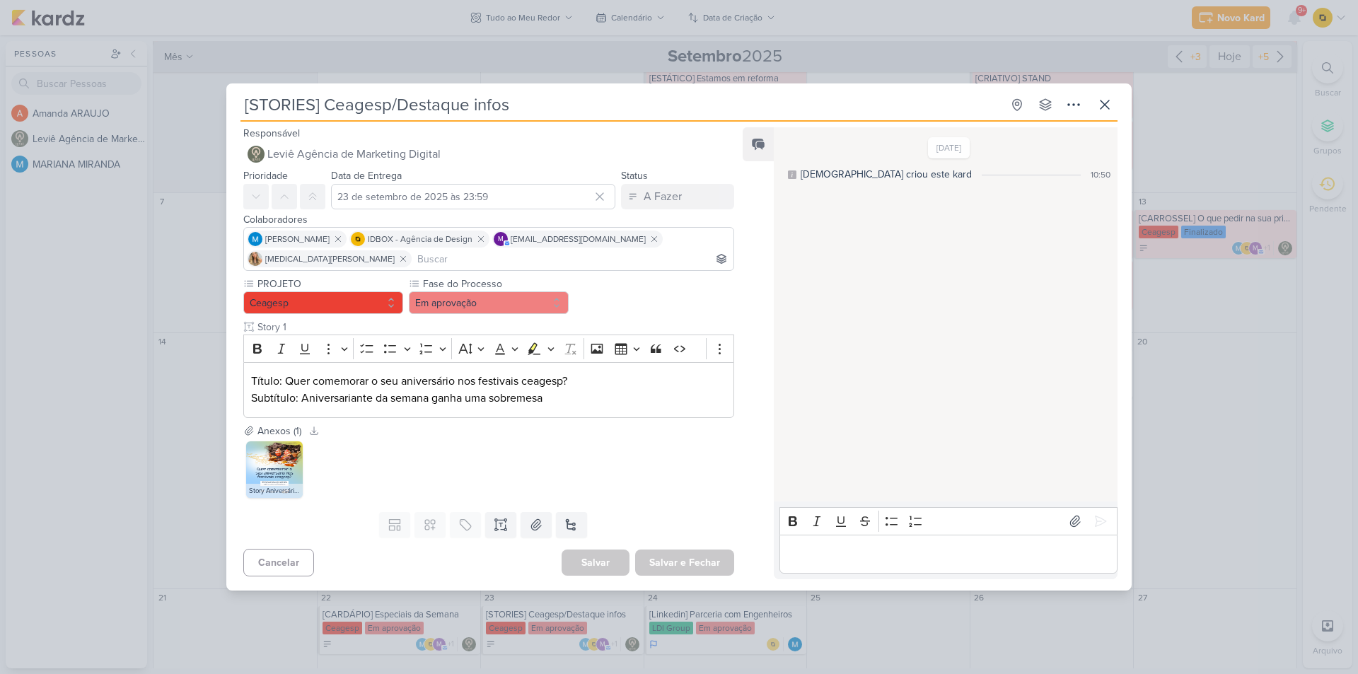
click at [205, 432] on div "[STORIES] Ceagesp/Destaque infos Criado por Leviê" at bounding box center [679, 337] width 1358 height 674
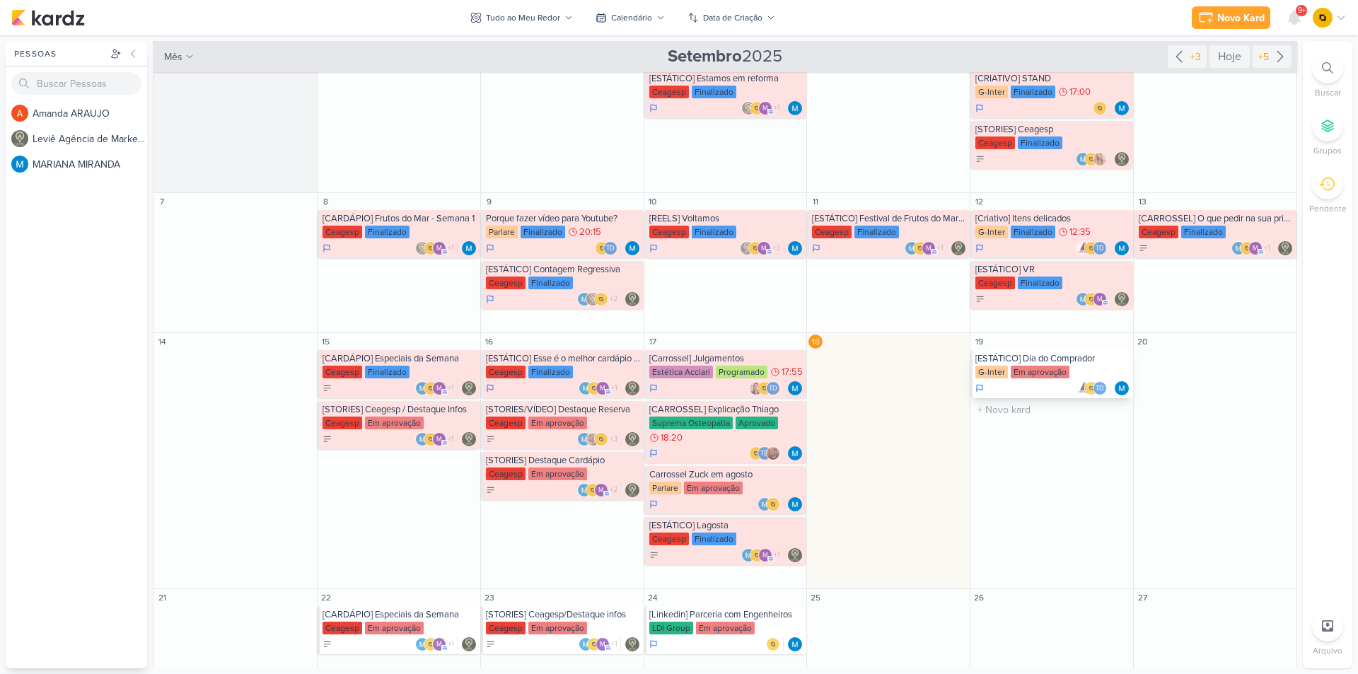
click at [1059, 359] on div "[ESTÁTICO] Dia do Comprador" at bounding box center [1052, 358] width 155 height 11
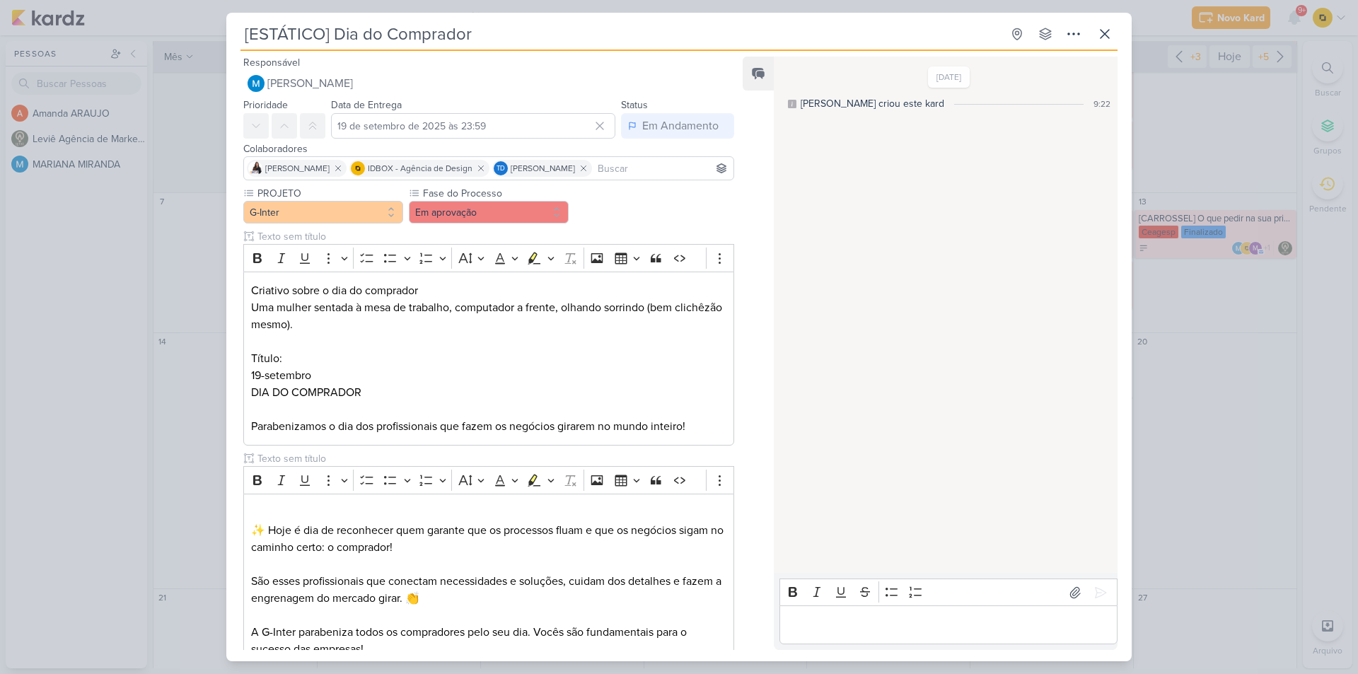
click at [1189, 383] on div "[ESTÁTICO] Dia do Comprador Criado por MARIANA" at bounding box center [679, 337] width 1358 height 674
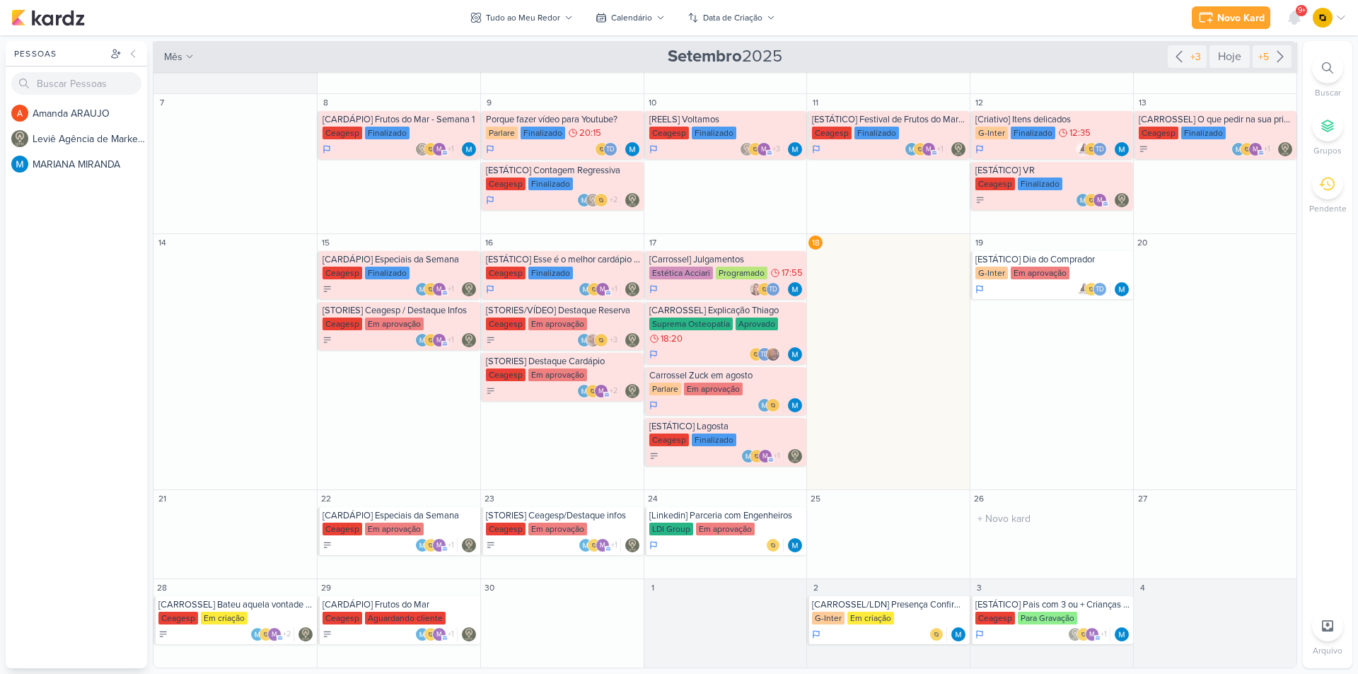
scroll to position [0, 0]
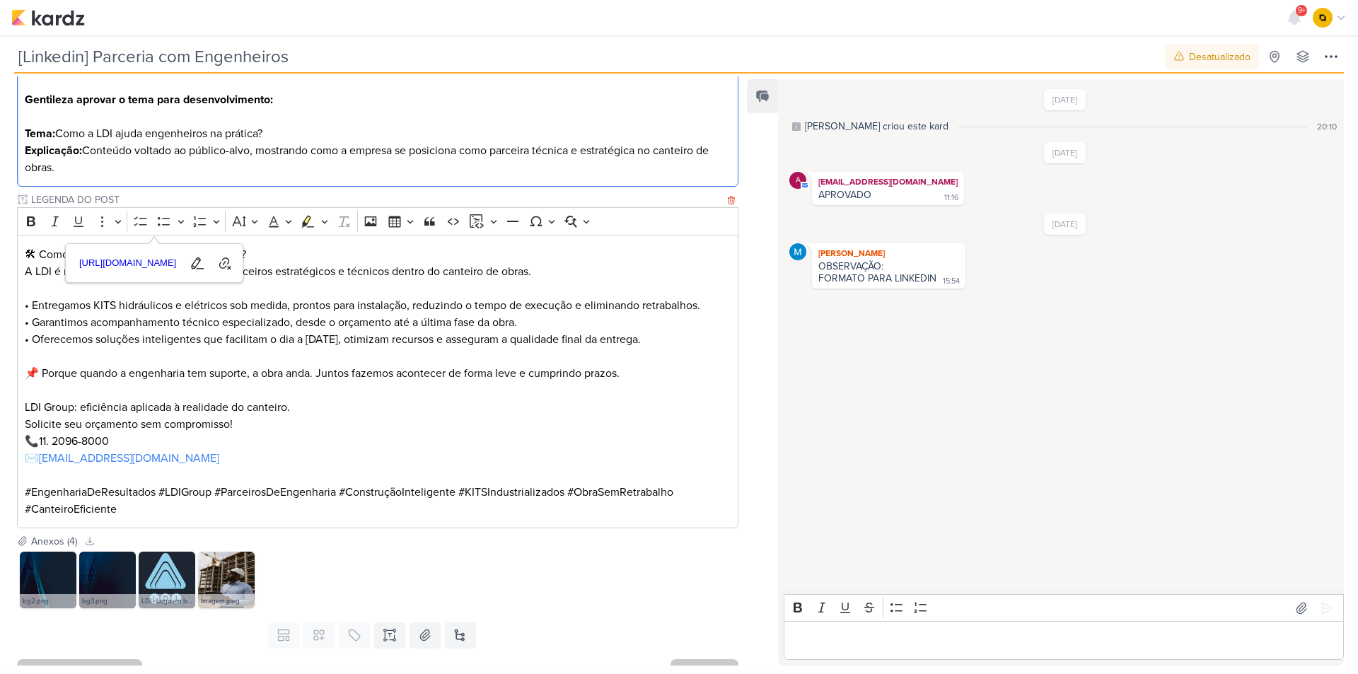
scroll to position [423, 0]
